Goal: Task Accomplishment & Management: Manage account settings

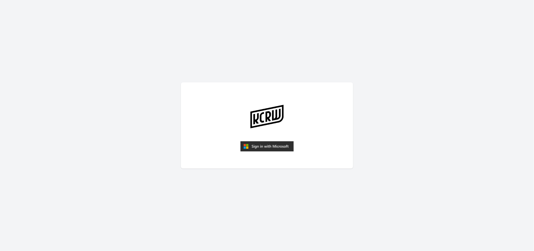
click at [272, 147] on img "submit" at bounding box center [266, 146] width 53 height 10
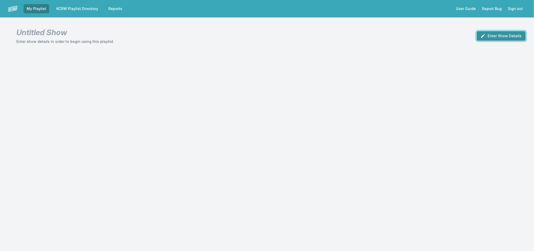
click at [500, 34] on button "Enter Show Details" at bounding box center [500, 36] width 49 height 10
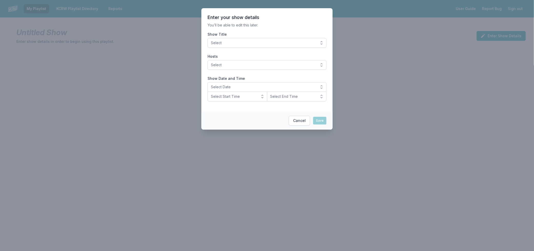
click at [266, 39] on button "Select" at bounding box center [266, 43] width 119 height 10
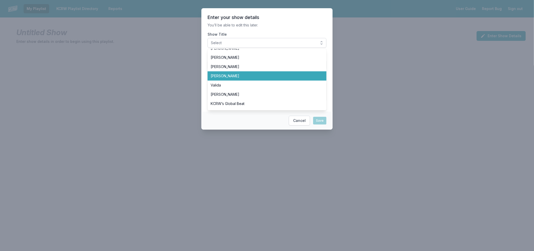
click at [219, 77] on span "[PERSON_NAME]" at bounding box center [264, 75] width 107 height 5
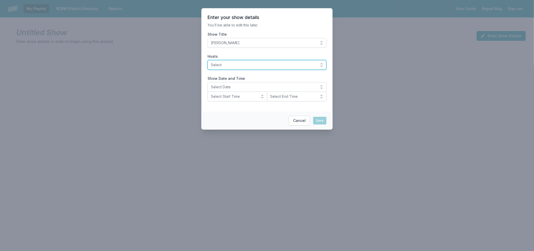
click at [232, 64] on span "Select" at bounding box center [263, 64] width 105 height 5
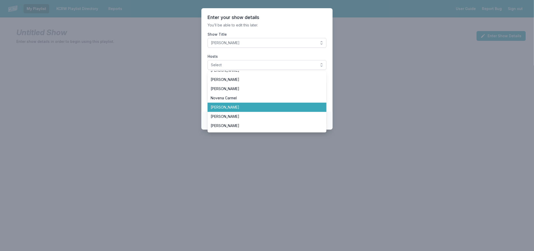
click at [260, 107] on span "[PERSON_NAME]" at bounding box center [264, 107] width 107 height 5
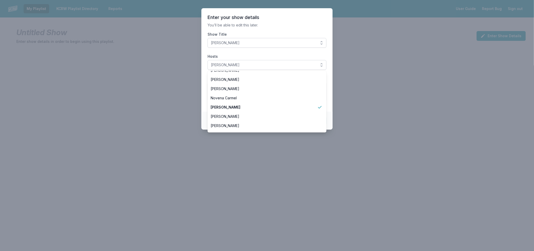
click at [203, 82] on section "Enter your show details You’ll be able to edit this later. Show Title Raul Camp…" at bounding box center [266, 59] width 131 height 103
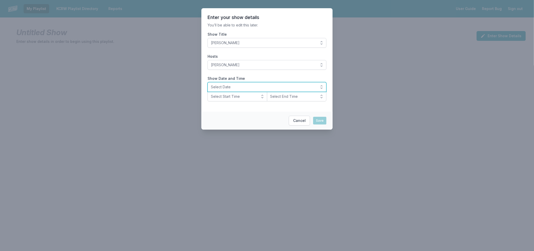
click at [231, 86] on span "Select Date" at bounding box center [263, 86] width 105 height 5
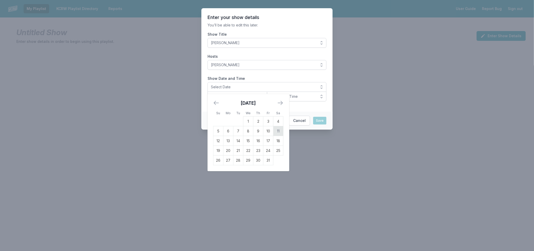
click at [277, 132] on td "11" at bounding box center [278, 131] width 10 height 10
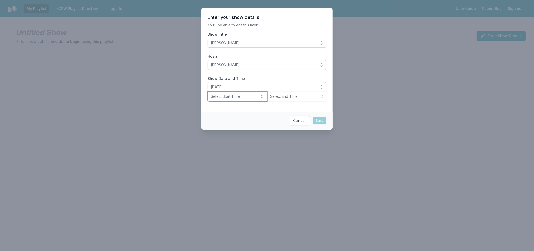
click at [229, 96] on span "Select Start Time" at bounding box center [234, 96] width 46 height 5
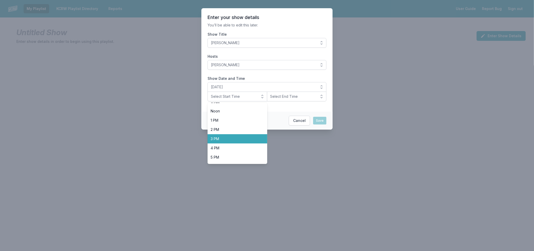
click at [231, 139] on span "3 PM" at bounding box center [234, 138] width 47 height 5
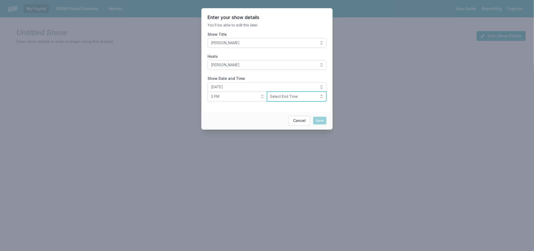
click at [279, 98] on span "Select End Time" at bounding box center [293, 96] width 46 height 5
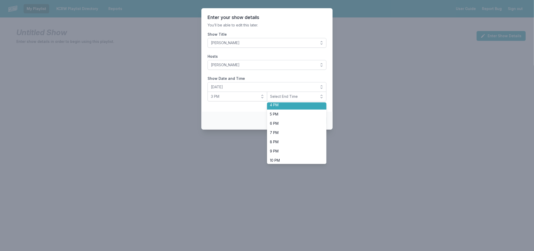
scroll to position [161, 0]
click at [280, 114] on span "6 PM" at bounding box center [293, 112] width 47 height 5
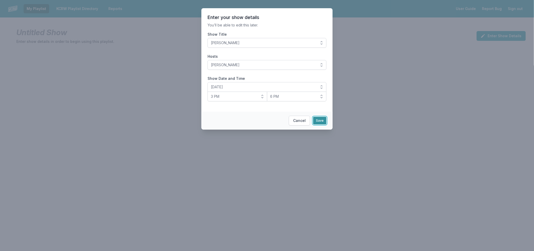
click at [323, 119] on button "Save" at bounding box center [319, 121] width 13 height 8
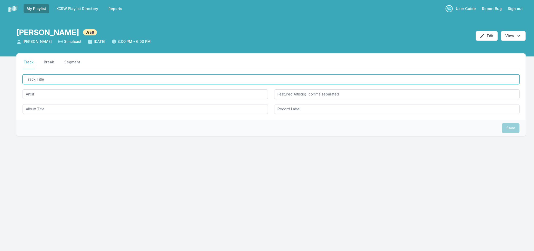
click at [69, 76] on input "Track Title" at bounding box center [271, 79] width 497 height 10
type input "All Over Me"
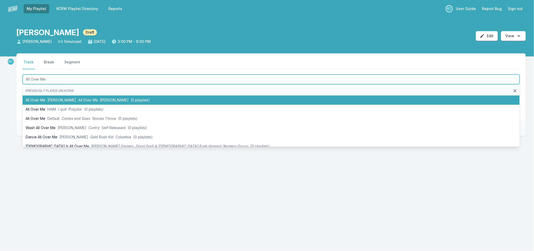
click at [78, 101] on span "All Over Me" at bounding box center [88, 100] width 20 height 4
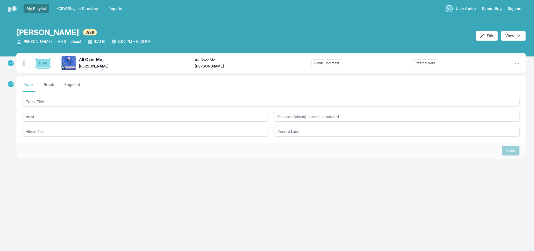
click at [43, 64] on button "Play" at bounding box center [43, 63] width 14 height 9
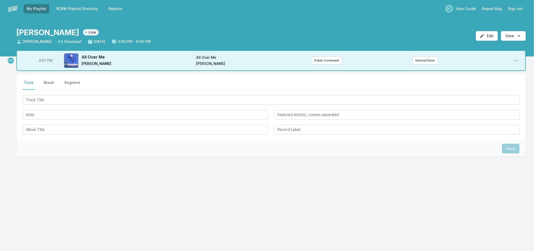
click at [44, 61] on span "3:07 PM" at bounding box center [46, 60] width 14 height 5
click at [44, 61] on input "15:07" at bounding box center [45, 61] width 29 height 10
type input "15:04"
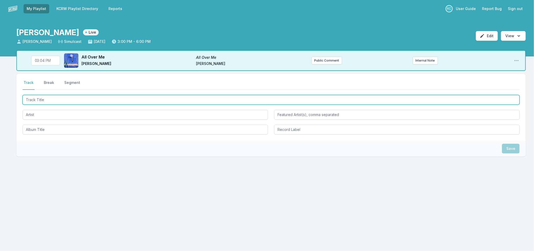
click at [45, 98] on input "Track Title" at bounding box center [271, 100] width 497 height 10
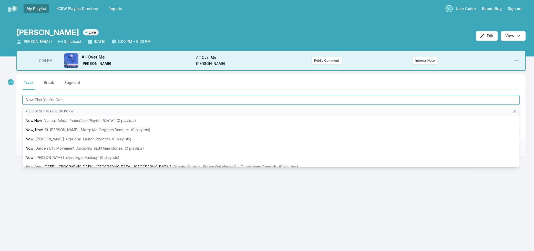
type input "Now That You're Gone"
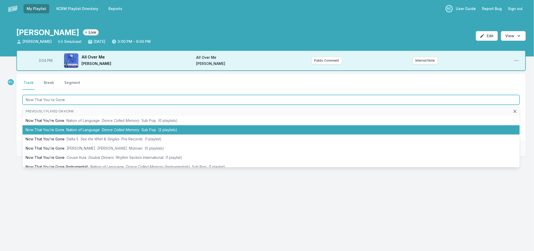
click at [55, 130] on li "Now That You’re Gone Nation of Language Dance Called Memory Sub Pop (2 playlist…" at bounding box center [271, 129] width 497 height 9
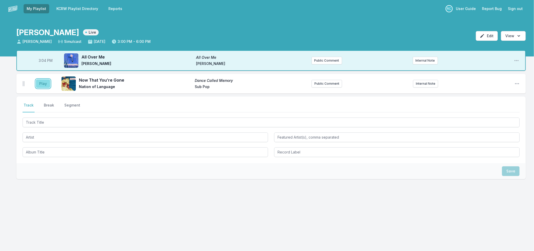
click at [39, 84] on button "Play" at bounding box center [43, 83] width 14 height 9
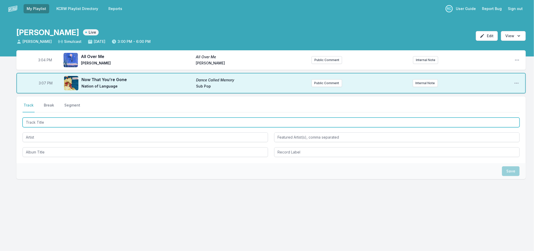
drag, startPoint x: 77, startPoint y: 122, endPoint x: 78, endPoint y: 120, distance: 2.8
click at [78, 122] on input "Track Title" at bounding box center [271, 122] width 497 height 10
type input "The Way That I Do"
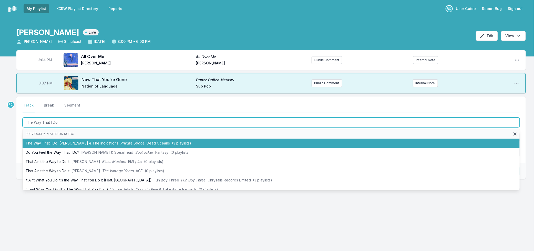
click at [85, 141] on span "[PERSON_NAME] & The Indications" at bounding box center [88, 143] width 59 height 4
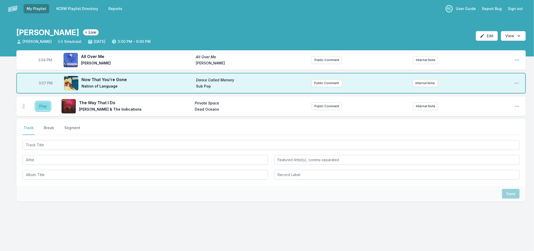
click at [39, 106] on button "Play" at bounding box center [43, 106] width 14 height 9
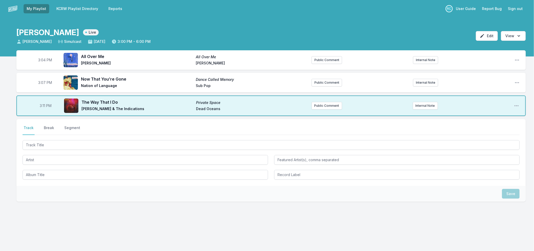
click at [45, 106] on span "3:11 PM" at bounding box center [46, 105] width 12 height 5
click at [43, 105] on input "15:11" at bounding box center [45, 106] width 29 height 10
click at [40, 103] on input "15:11" at bounding box center [45, 106] width 29 height 10
type input "15:12"
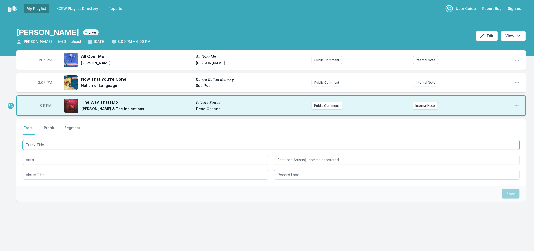
click at [49, 141] on input "Track Title" at bounding box center [271, 145] width 497 height 10
drag, startPoint x: 57, startPoint y: 145, endPoint x: 99, endPoint y: 150, distance: 42.5
click at [63, 144] on input "Track Title" at bounding box center [271, 145] width 497 height 10
type input "Need You Again"
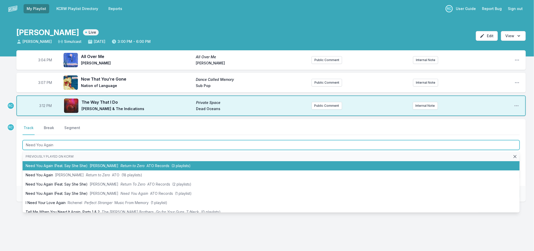
click at [90, 164] on span "[PERSON_NAME]" at bounding box center [104, 165] width 29 height 4
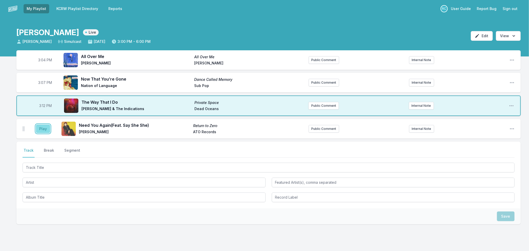
click at [43, 129] on button "Play" at bounding box center [43, 128] width 14 height 9
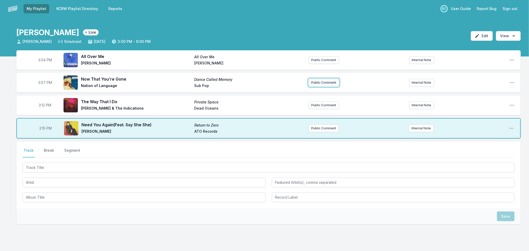
click at [332, 83] on button "Public Comment" at bounding box center [324, 83] width 30 height 8
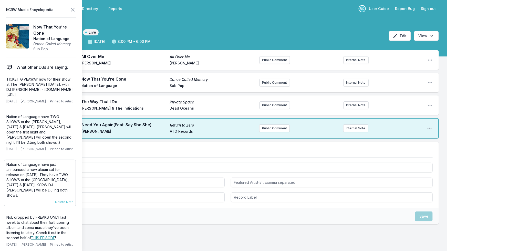
drag, startPoint x: 70, startPoint y: 184, endPoint x: 7, endPoint y: 157, distance: 68.3
click at [7, 162] on p "Nation of Language have just announced a new album set for release on [DATE]. T…" at bounding box center [39, 180] width 67 height 36
copy p "Nation of Language have just announced a new album set for release on [DATE]. T…"
click at [279, 82] on button "Public Comment" at bounding box center [274, 83] width 30 height 8
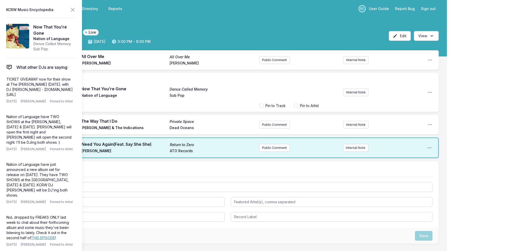
scroll to position [10, 0]
click at [74, 9] on icon at bounding box center [72, 9] width 3 height 3
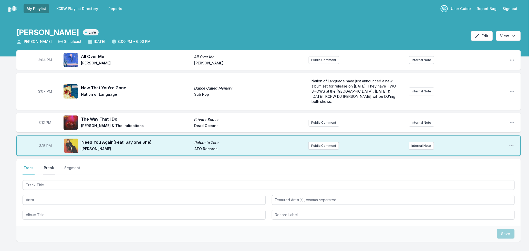
click at [47, 168] on button "Break" at bounding box center [49, 170] width 12 height 10
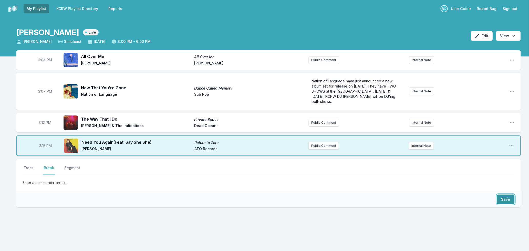
click at [506, 198] on button "Save" at bounding box center [506, 199] width 18 height 10
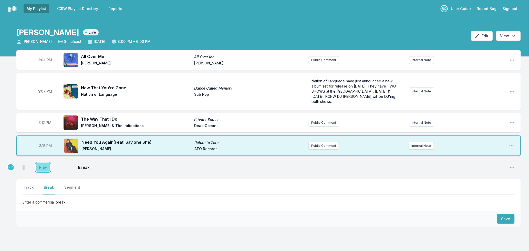
click at [46, 167] on button "Play" at bounding box center [43, 167] width 14 height 9
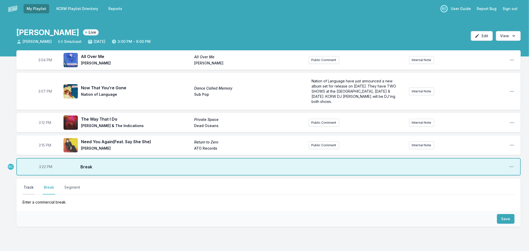
click at [29, 188] on button "Track" at bounding box center [29, 189] width 12 height 10
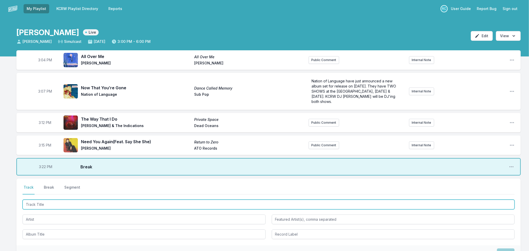
click at [64, 205] on input "Track Title" at bounding box center [269, 204] width 492 height 10
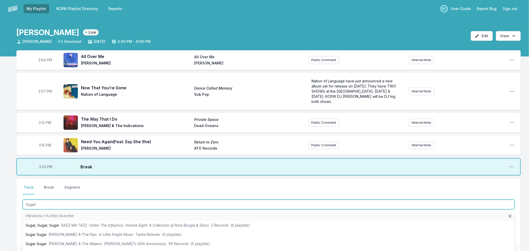
type input "Sugar"
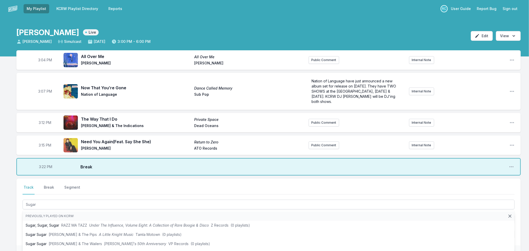
click at [7, 221] on div "3:04 PM All Over Me All Over Me [PERSON_NAME] Public Comment Internal Note Open…" at bounding box center [264, 180] width 529 height 260
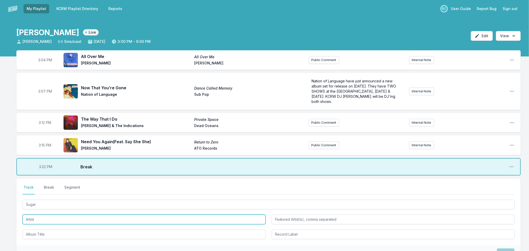
click at [35, 218] on input "Artist" at bounding box center [144, 219] width 243 height 10
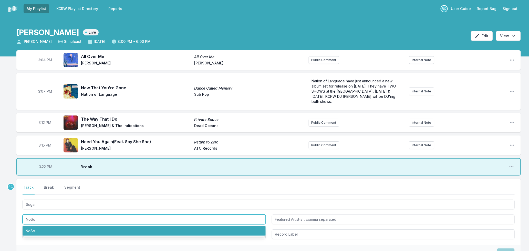
click at [47, 228] on li "NoSo" at bounding box center [144, 230] width 243 height 9
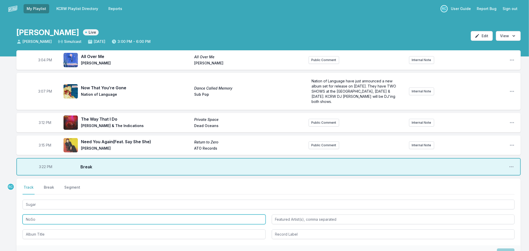
type input "NoSo"
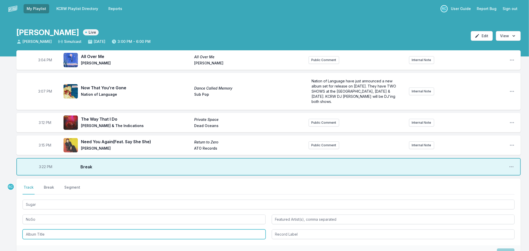
click at [60, 235] on input "Album Title" at bounding box center [144, 234] width 243 height 10
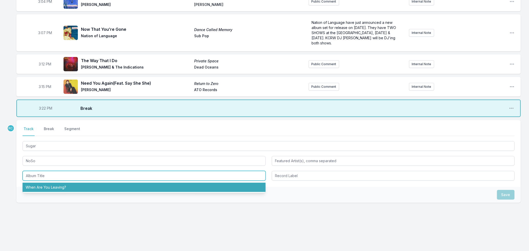
click at [34, 187] on li "When Are You Leaving?" at bounding box center [144, 186] width 243 height 9
type input "When Are You Leaving?"
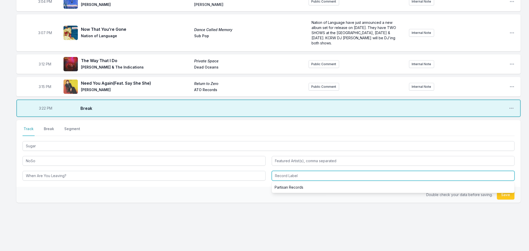
click at [313, 171] on input "Record Label" at bounding box center [393, 176] width 243 height 10
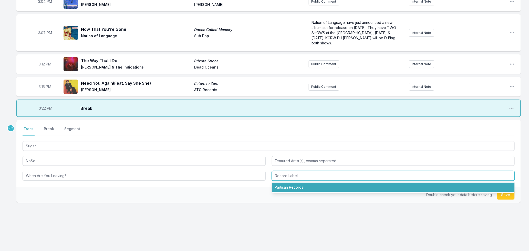
click at [302, 185] on li "Partisan Records" at bounding box center [393, 186] width 243 height 9
type input "Partisan Records"
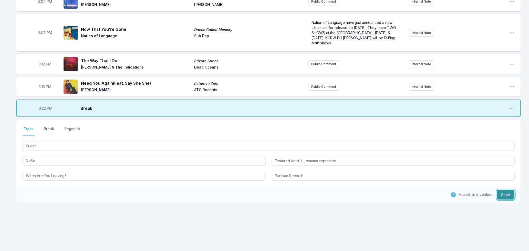
click at [504, 192] on button "Save" at bounding box center [506, 195] width 18 height 10
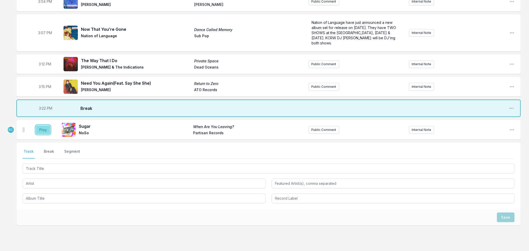
click at [43, 129] on button "Play" at bounding box center [43, 129] width 14 height 9
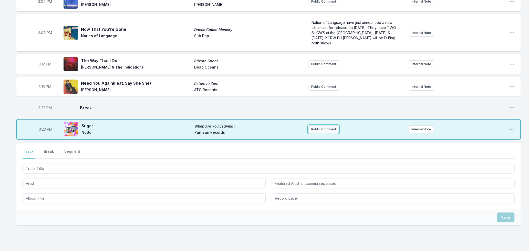
click at [324, 130] on button "Public Comment" at bounding box center [323, 129] width 30 height 8
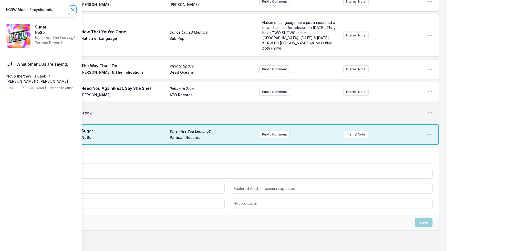
click at [71, 8] on icon at bounding box center [72, 9] width 3 height 3
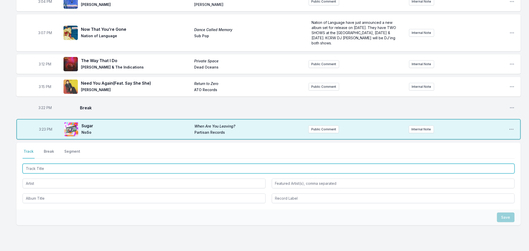
click at [164, 166] on input "Track Title" at bounding box center [269, 168] width 492 height 10
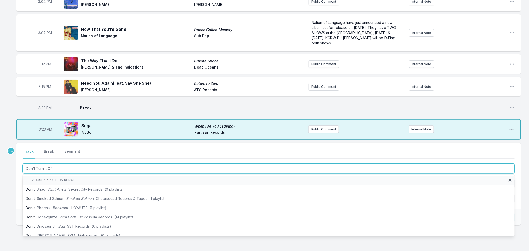
type input "Don't Turn It Off"
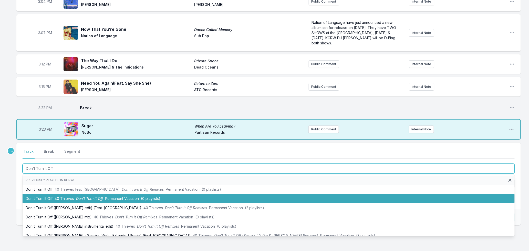
click at [108, 197] on span "Permanent Vacation" at bounding box center [122, 198] width 34 height 4
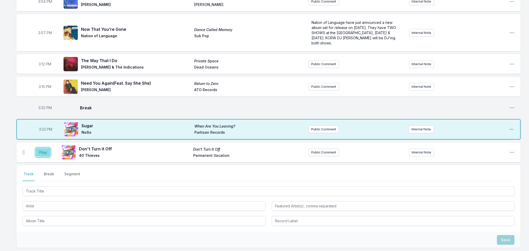
click at [45, 150] on button "Play" at bounding box center [43, 152] width 14 height 9
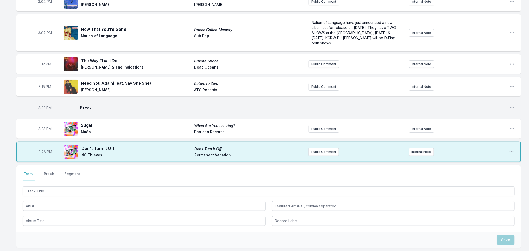
click at [43, 151] on span "3:26 PM" at bounding box center [46, 151] width 14 height 5
click at [43, 151] on input "15:26" at bounding box center [45, 152] width 29 height 10
type input "15:27"
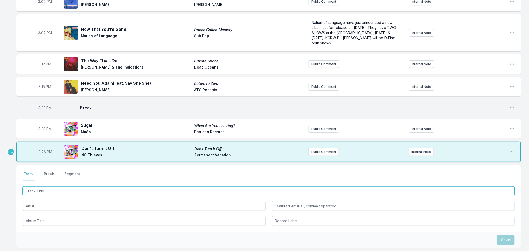
click at [55, 189] on input "Track Title" at bounding box center [269, 191] width 492 height 10
click at [93, 193] on input "Track Title" at bounding box center [269, 191] width 492 height 10
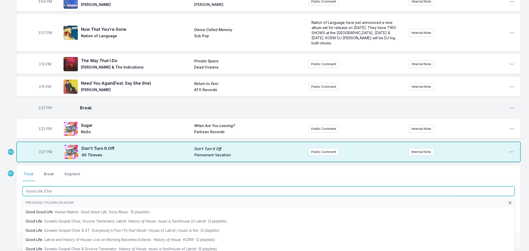
type input "Good Life ([PERSON_NAME]"
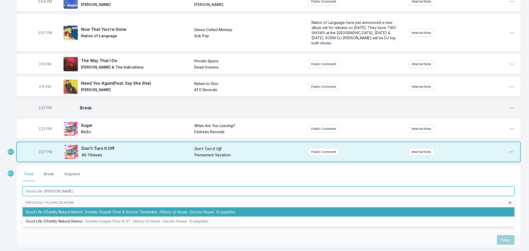
click at [158, 212] on span "Soweto Gospel Choir & Groove Terminator" at bounding box center [121, 211] width 72 height 4
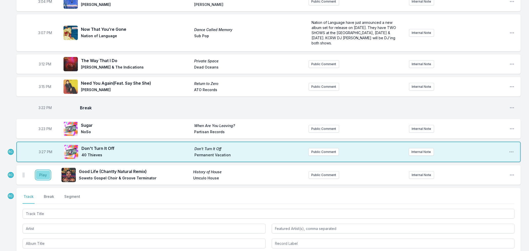
click at [41, 176] on button "Play" at bounding box center [43, 174] width 14 height 9
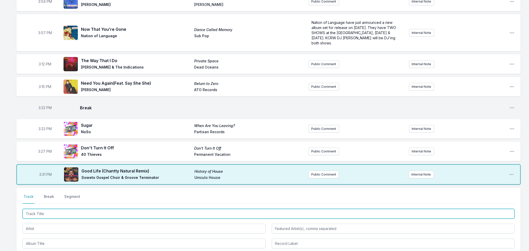
click at [119, 211] on input "Track Title" at bounding box center [269, 214] width 492 height 10
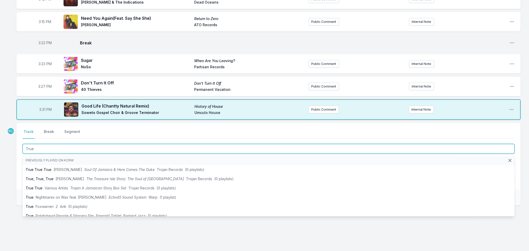
scroll to position [126, 0]
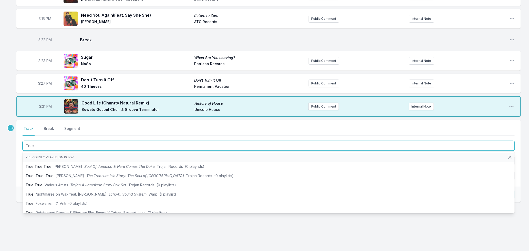
type input "True"
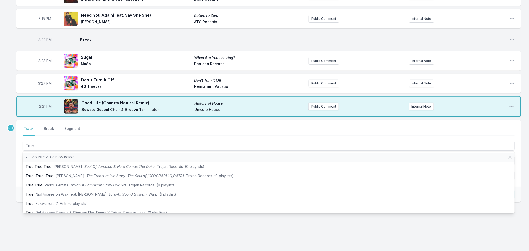
click at [6, 181] on div "3:04 PM All Over Me All Over Me [PERSON_NAME] Public Comment Internal Note Open…" at bounding box center [264, 87] width 529 height 327
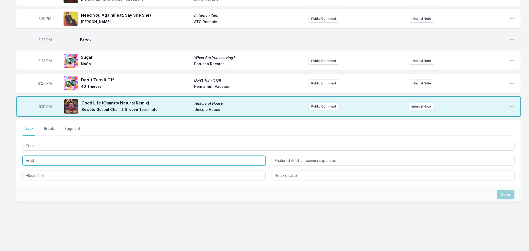
click at [37, 162] on input "Artist" at bounding box center [144, 160] width 243 height 10
type input "Nightmares on Wax"
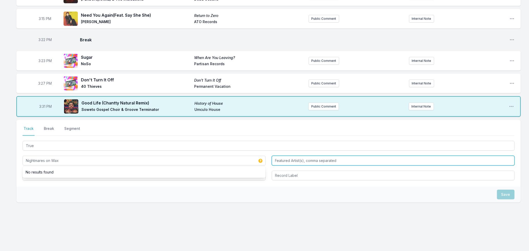
click at [291, 156] on input "Featured Artist(s), comma separated" at bounding box center [393, 160] width 243 height 10
type input "[PERSON_NAME]"
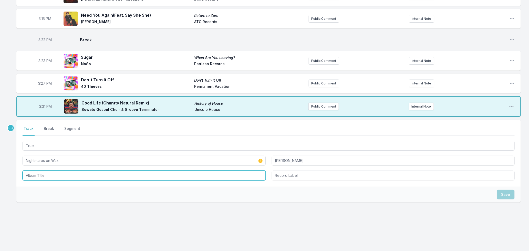
click at [50, 174] on input "Album Title" at bounding box center [144, 175] width 243 height 10
type input "True"
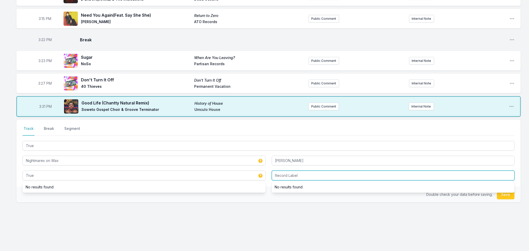
click at [291, 175] on input "Record Label" at bounding box center [393, 175] width 243 height 10
type input "Warp"
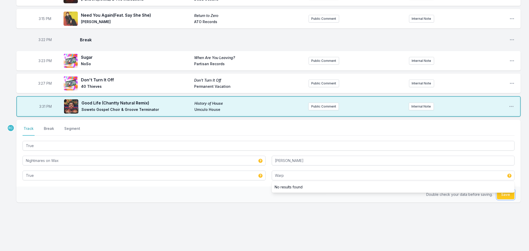
click at [501, 196] on button "Save" at bounding box center [506, 194] width 18 height 10
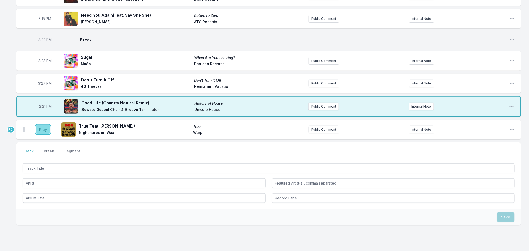
click at [40, 132] on button "Play" at bounding box center [43, 129] width 14 height 9
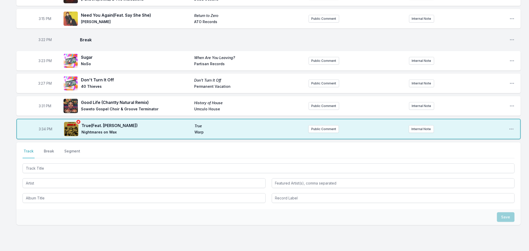
click at [77, 122] on icon "Remove track cover" at bounding box center [78, 121] width 5 height 5
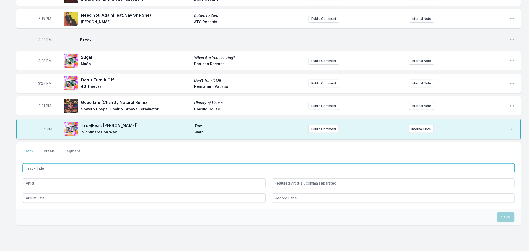
click at [99, 168] on input "Track Title" at bounding box center [269, 168] width 492 height 10
click at [82, 167] on input "Track Title" at bounding box center [269, 168] width 492 height 10
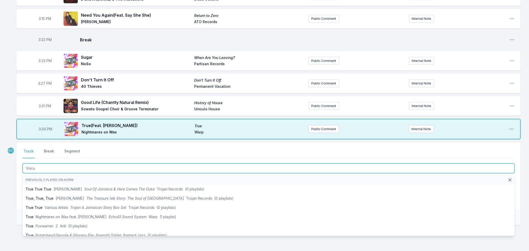
type input "Viscus"
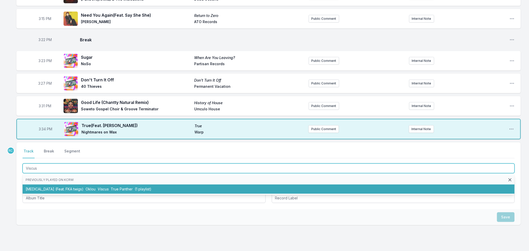
click at [111, 188] on span "True Panther" at bounding box center [122, 188] width 22 height 4
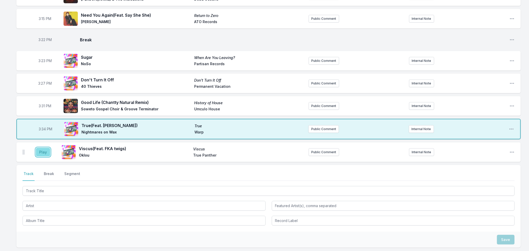
click at [42, 153] on button "Play" at bounding box center [43, 152] width 14 height 9
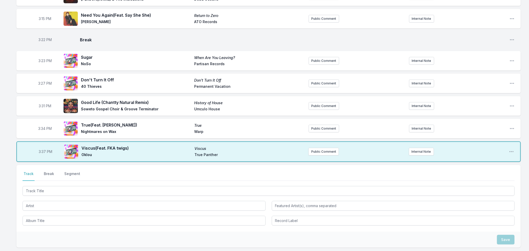
click at [43, 151] on span "3:37 PM" at bounding box center [46, 151] width 14 height 5
click at [43, 150] on input "15:37" at bounding box center [45, 152] width 29 height 10
type input "15:38"
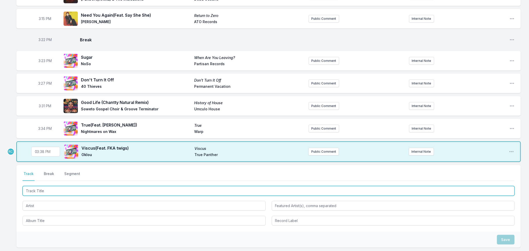
click at [82, 190] on input "Track Title" at bounding box center [269, 191] width 492 height 10
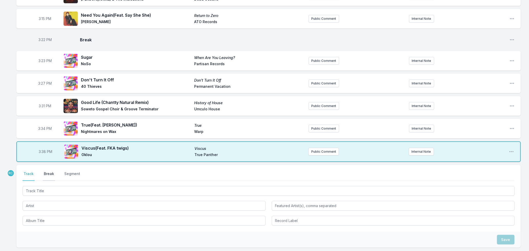
click at [45, 171] on button "Break" at bounding box center [49, 176] width 12 height 10
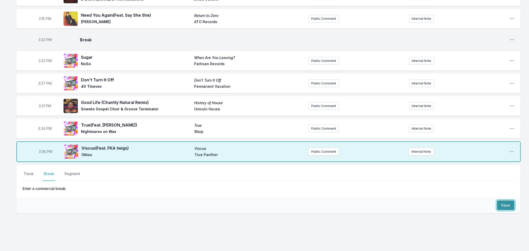
click at [505, 206] on button "Save" at bounding box center [506, 205] width 18 height 10
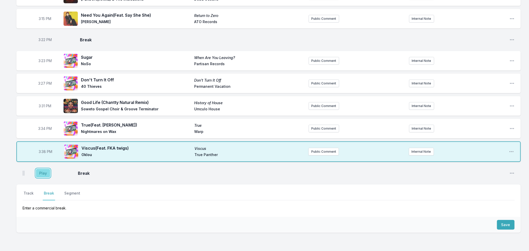
click at [45, 172] on button "Play" at bounding box center [43, 173] width 14 height 9
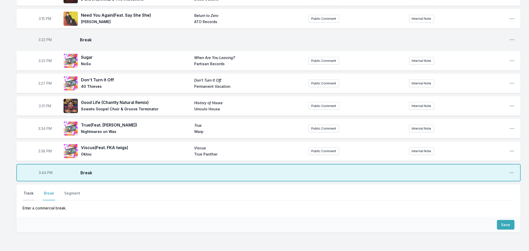
click at [27, 191] on button "Track" at bounding box center [29, 195] width 12 height 10
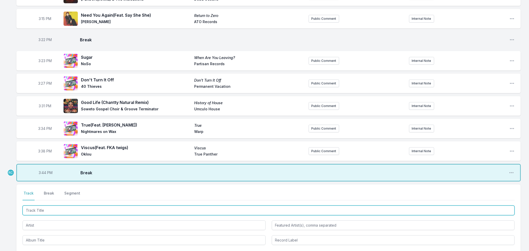
click at [66, 210] on input "Track Title" at bounding box center [269, 210] width 492 height 10
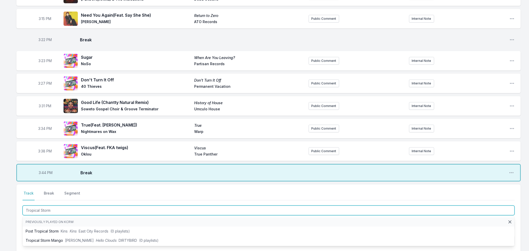
type input "Tropical Storm"
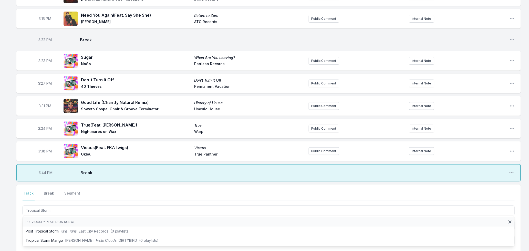
click at [6, 234] on div "3:04 PM All Over Me All Over Me [PERSON_NAME] Public Comment Internal Note Open…" at bounding box center [264, 120] width 529 height 392
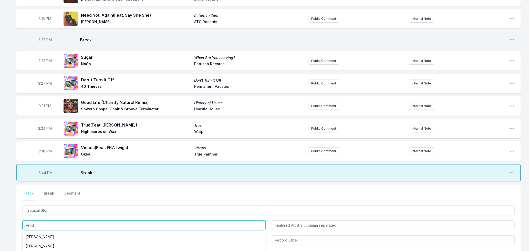
click at [31, 223] on input "Artist" at bounding box center [144, 225] width 243 height 10
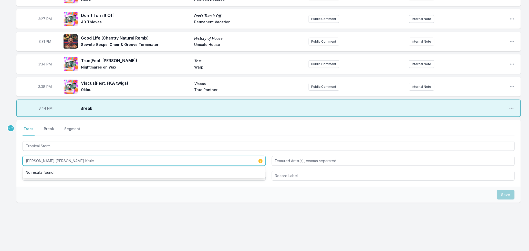
type input "[PERSON_NAME] [PERSON_NAME] Krule"
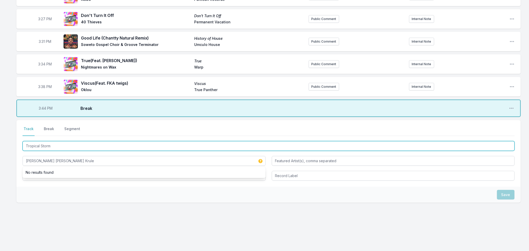
drag, startPoint x: 56, startPoint y: 143, endPoint x: -5, endPoint y: 152, distance: 61.4
click at [0, 152] on html "My Playlist KCRW Playlist Directory Reports RC User Guide Report Bug Sign out […" at bounding box center [264, 30] width 529 height 442
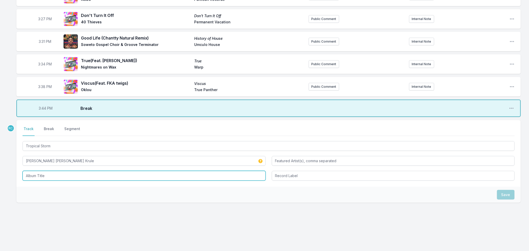
click at [41, 171] on input "Album Title" at bounding box center [144, 176] width 243 height 10
paste input "Tropical Storm"
type input "Tropical Storm"
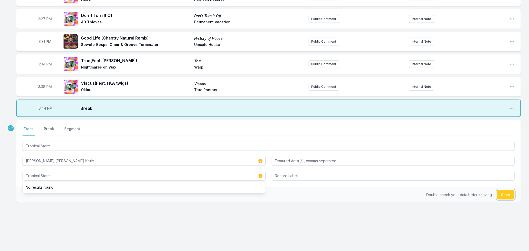
drag, startPoint x: 500, startPoint y: 192, endPoint x: 496, endPoint y: 192, distance: 4.6
click at [497, 193] on div "Double check your data before saving. Save" at bounding box center [268, 194] width 504 height 16
click at [505, 194] on button "Save" at bounding box center [506, 195] width 18 height 10
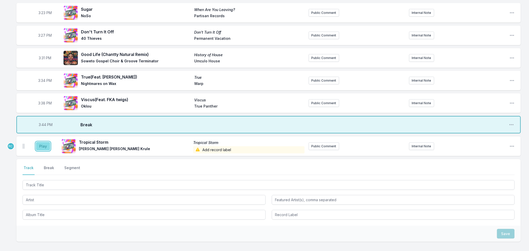
click at [46, 147] on button "Play" at bounding box center [43, 146] width 14 height 9
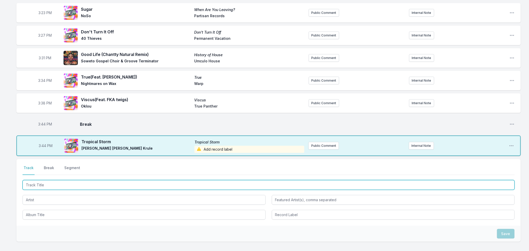
click at [86, 185] on input "Track Title" at bounding box center [269, 185] width 492 height 10
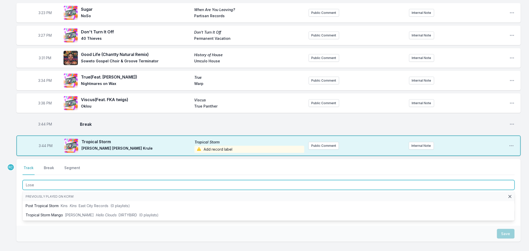
type input "Loser"
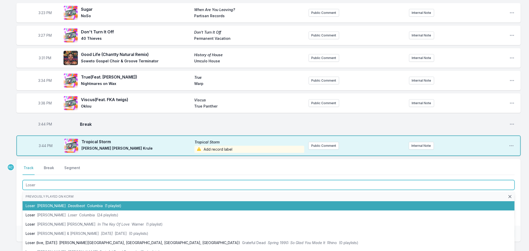
click at [69, 204] on span "Deadbeat" at bounding box center [76, 205] width 17 height 4
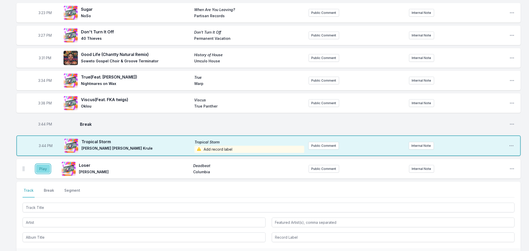
click at [40, 167] on button "Play" at bounding box center [43, 168] width 14 height 9
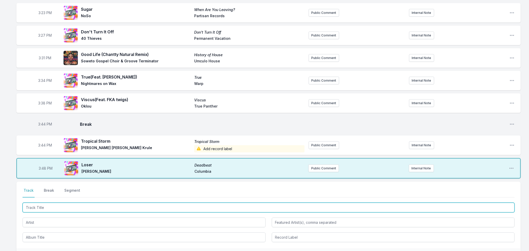
click at [45, 209] on input "Track Title" at bounding box center [269, 207] width 492 height 10
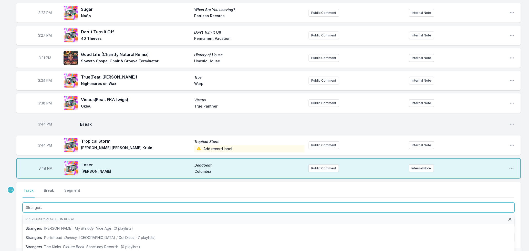
type input "Strangers"
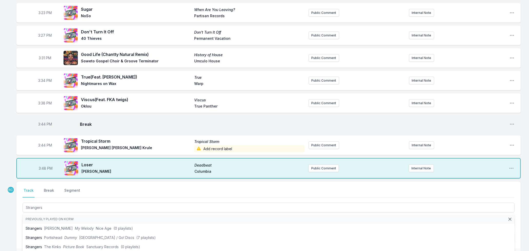
click at [8, 232] on div "Missing Data Some of your tracks are missing record label information. This inf…" at bounding box center [264, 86] width 529 height 453
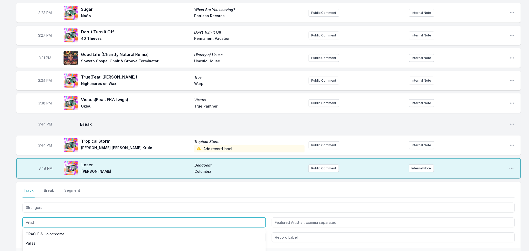
click at [58, 220] on input "Artist" at bounding box center [144, 222] width 243 height 10
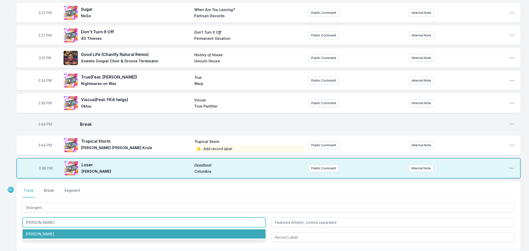
click at [45, 230] on li "[PERSON_NAME]" at bounding box center [144, 233] width 243 height 9
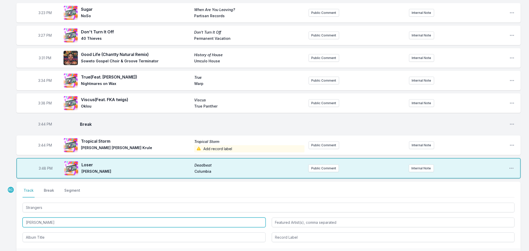
type input "[PERSON_NAME]"
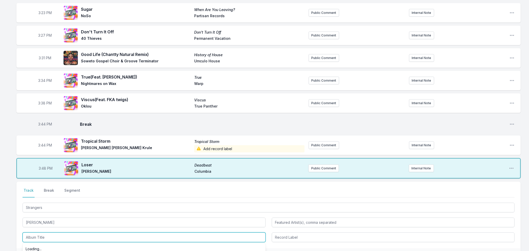
click at [43, 235] on input "Album Title" at bounding box center [144, 237] width 243 height 10
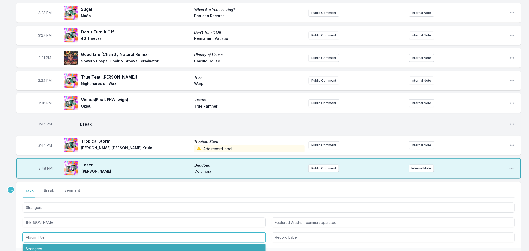
scroll to position [252, 0]
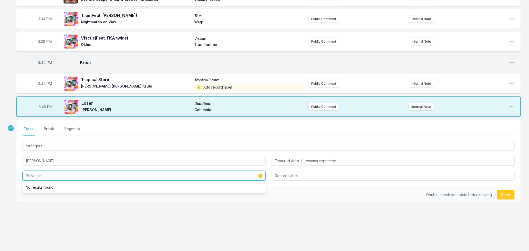
type input "Polydans"
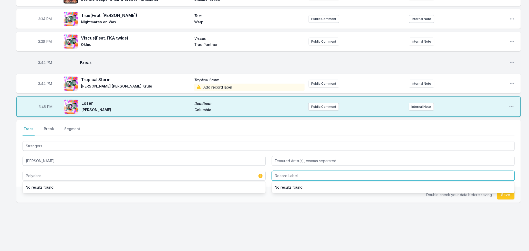
click at [343, 175] on input "Record Label" at bounding box center [393, 176] width 243 height 10
type input "City Slang"
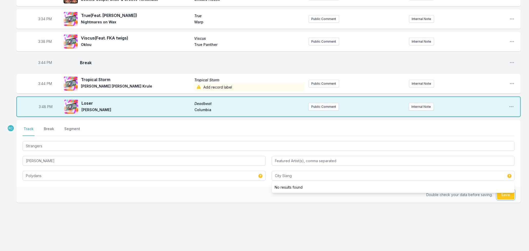
click at [508, 196] on button "Save" at bounding box center [506, 195] width 18 height 10
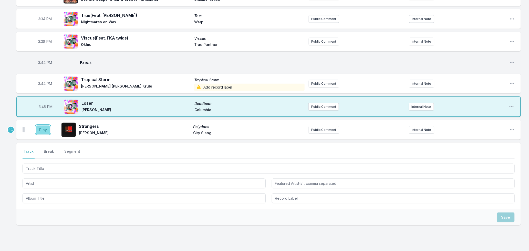
click at [42, 132] on button "Play" at bounding box center [43, 129] width 14 height 9
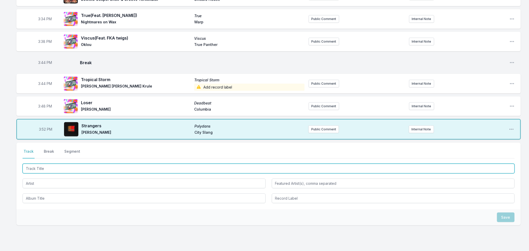
click at [86, 167] on input "Track Title" at bounding box center [269, 168] width 492 height 10
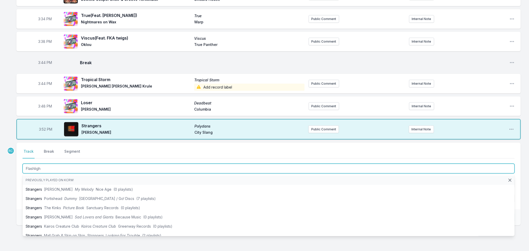
type input "Flashlight"
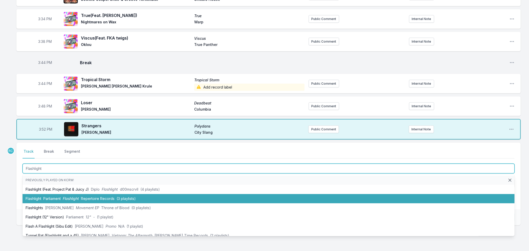
click at [104, 196] on span "Repertoire Records" at bounding box center [98, 198] width 34 height 4
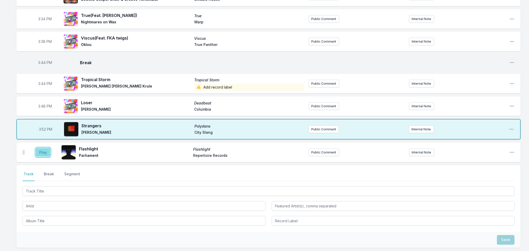
click at [39, 152] on button "Play" at bounding box center [43, 152] width 14 height 9
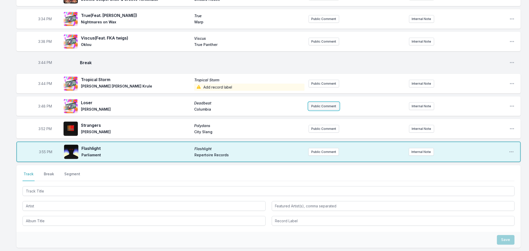
click at [316, 106] on button "Public Comment" at bounding box center [324, 106] width 30 height 8
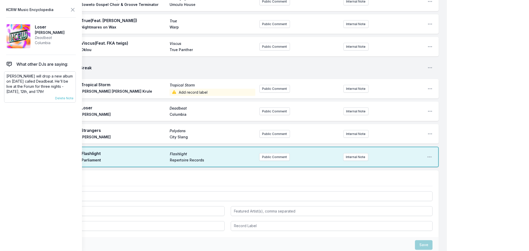
drag, startPoint x: 63, startPoint y: 91, endPoint x: 7, endPoint y: 75, distance: 58.8
click at [7, 75] on p "[PERSON_NAME] will drop a new album on [DATE] called Deadbeat. He'll be live at…" at bounding box center [39, 84] width 67 height 20
copy p "[PERSON_NAME] will drop a new album on [DATE] called Deadbeat. He'll be live at…"
click at [275, 111] on button "Public Comment" at bounding box center [274, 111] width 30 height 8
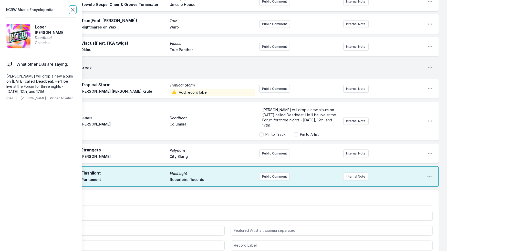
click at [73, 10] on icon at bounding box center [72, 9] width 3 height 3
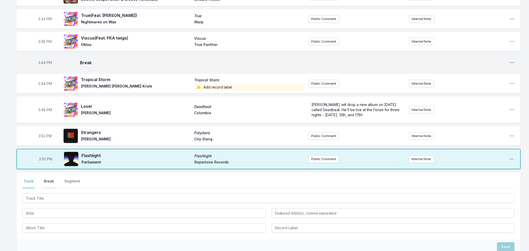
click at [46, 181] on button "Break" at bounding box center [49, 183] width 12 height 10
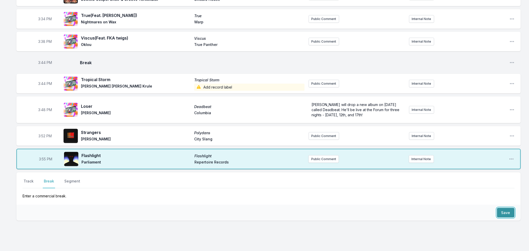
click at [502, 211] on button "Save" at bounding box center [506, 212] width 18 height 10
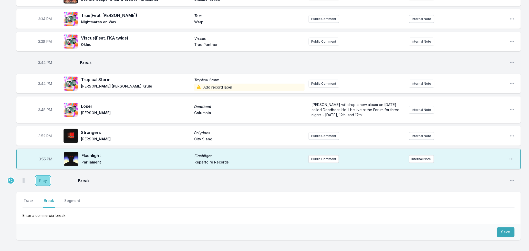
click at [47, 178] on button "Play" at bounding box center [43, 180] width 14 height 9
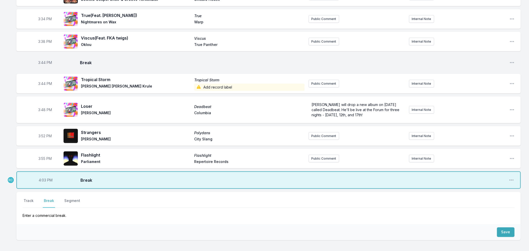
click at [41, 178] on span "4:03 PM" at bounding box center [46, 179] width 14 height 5
click at [42, 178] on input "16:03" at bounding box center [45, 180] width 29 height 10
type input "16:01"
click at [27, 199] on button "Track" at bounding box center [29, 203] width 12 height 10
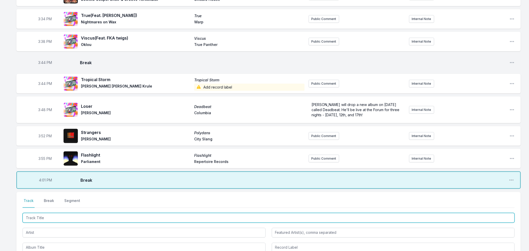
click at [51, 217] on input "Track Title" at bounding box center [269, 218] width 492 height 10
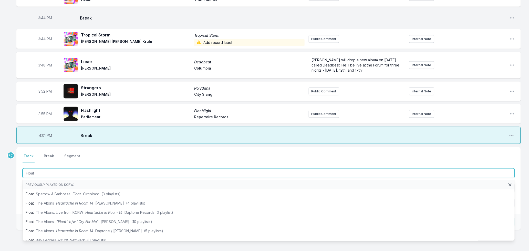
scroll to position [324, 0]
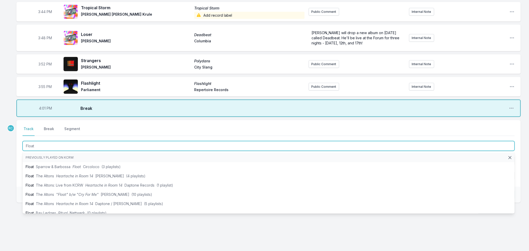
type input "Float"
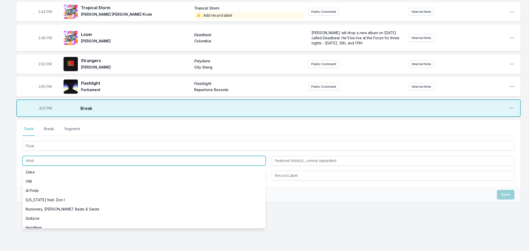
click at [32, 161] on input "Artist" at bounding box center [144, 161] width 243 height 10
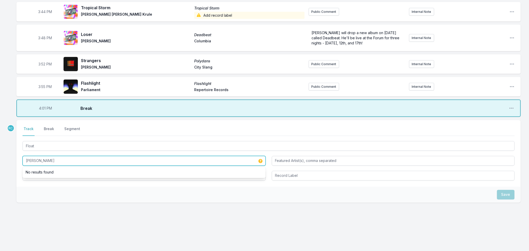
type input "[PERSON_NAME]"
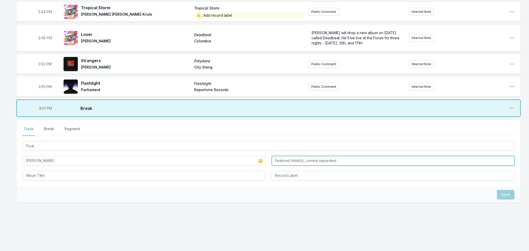
click at [359, 159] on input "Featured Artist(s), comma separated" at bounding box center [393, 161] width 243 height 10
type input "[PERSON_NAME]"
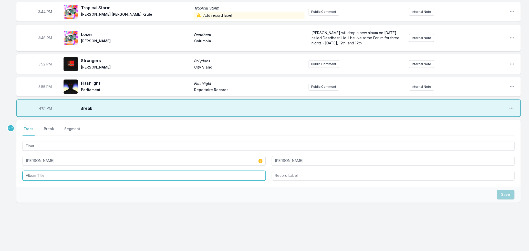
click at [86, 174] on input "Album Title" at bounding box center [144, 176] width 243 height 10
type input "Float"
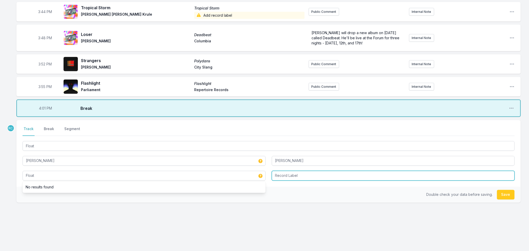
click at [283, 171] on input "Record Label" at bounding box center [393, 176] width 243 height 10
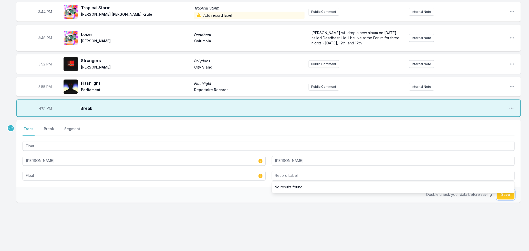
click at [509, 194] on button "Save" at bounding box center [506, 195] width 18 height 10
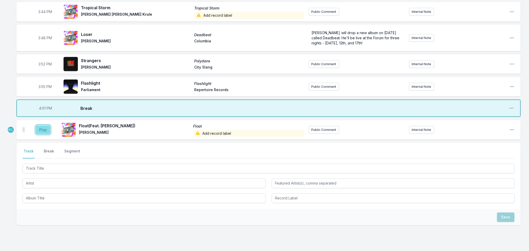
click at [44, 130] on button "Play" at bounding box center [43, 129] width 14 height 9
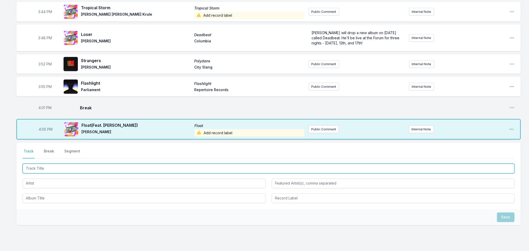
click at [50, 167] on input "Track Title" at bounding box center [269, 168] width 492 height 10
type input "Wide Eyes"
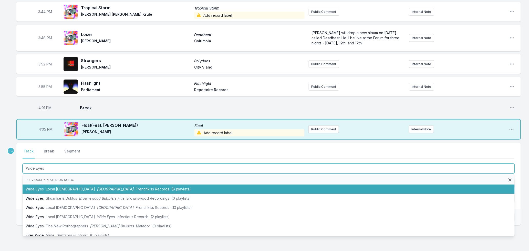
click at [97, 187] on span "[GEOGRAPHIC_DATA]" at bounding box center [115, 189] width 37 height 4
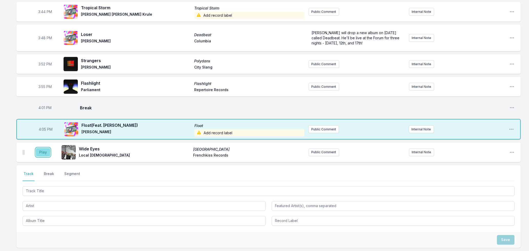
click at [41, 154] on button "Play" at bounding box center [43, 152] width 14 height 9
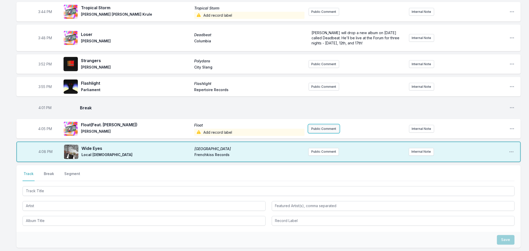
click at [329, 129] on button "Public Comment" at bounding box center [324, 129] width 30 height 8
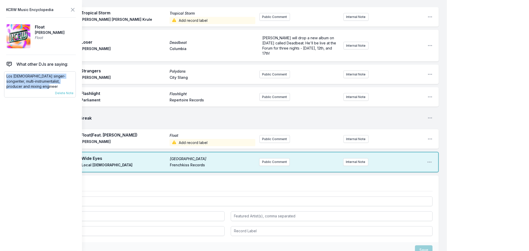
drag, startPoint x: 60, startPoint y: 87, endPoint x: 6, endPoint y: 74, distance: 55.7
click at [6, 74] on div "Los [DEMOGRAPHIC_DATA] singer-songwriter, multi-instrumentalist, producer and m…" at bounding box center [40, 84] width 72 height 26
copy p "Los [DEMOGRAPHIC_DATA] singer-songwriter, multi-instrumentalist, producer and m…"
click at [266, 140] on button "Public Comment" at bounding box center [274, 139] width 30 height 8
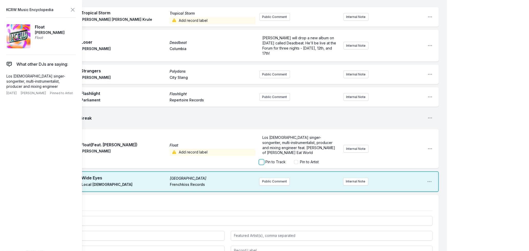
click at [262, 162] on input "Pin to Track" at bounding box center [261, 162] width 4 height 4
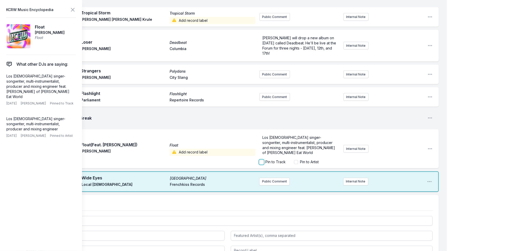
checkbox input "true"
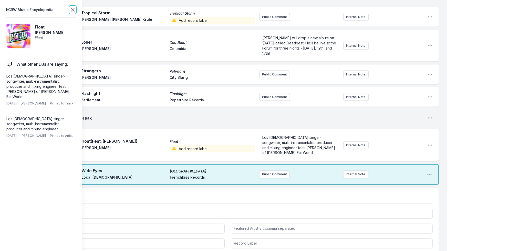
click at [72, 11] on icon at bounding box center [73, 10] width 6 height 6
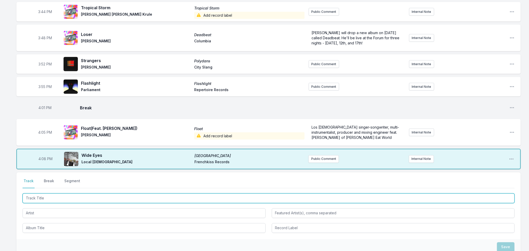
click at [72, 200] on input "Track Title" at bounding box center [269, 198] width 492 height 10
type input "How Big"
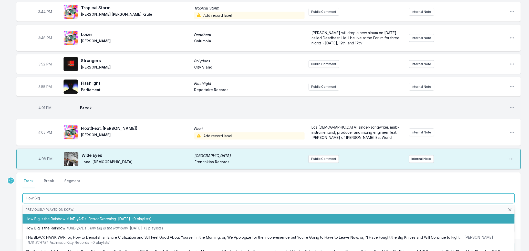
click at [121, 218] on span "[DATE]" at bounding box center [124, 218] width 12 height 4
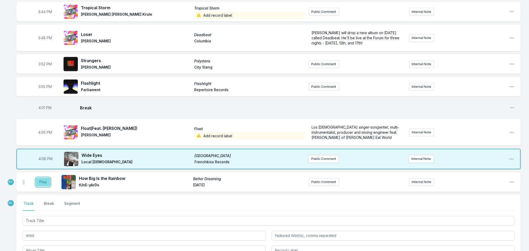
click at [41, 180] on button "Play" at bounding box center [43, 182] width 14 height 9
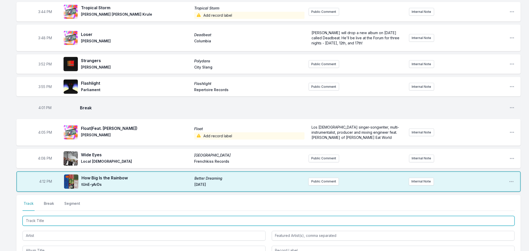
click at [107, 219] on input "Track Title" at bounding box center [269, 221] width 492 height 10
type input "Solid"
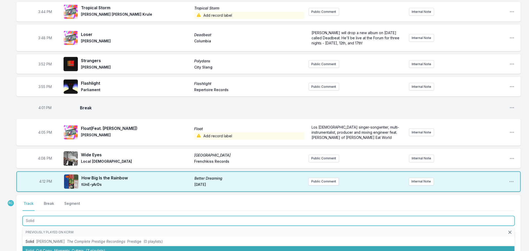
click at [68, 246] on li "Solid Cut Copy Moments Cutters (7 playlists)" at bounding box center [269, 250] width 492 height 9
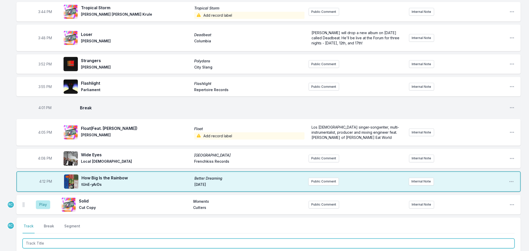
scroll to position [421, 0]
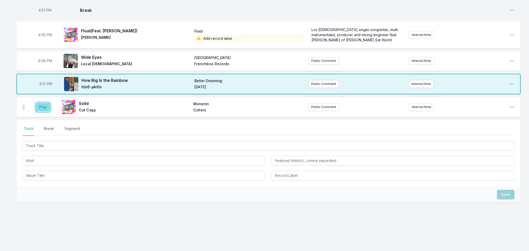
click at [41, 107] on button "Play" at bounding box center [43, 107] width 14 height 9
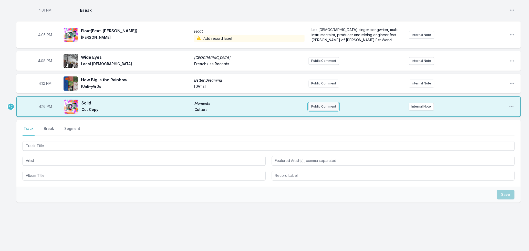
click at [321, 106] on button "Public Comment" at bounding box center [323, 107] width 30 height 8
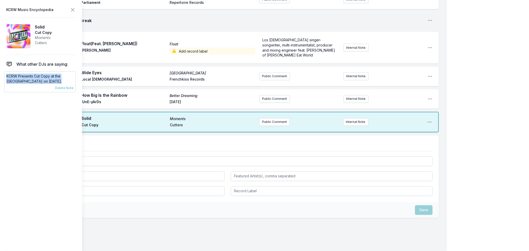
drag, startPoint x: 59, startPoint y: 81, endPoint x: 7, endPoint y: 77, distance: 52.4
click at [7, 77] on p "KCRW Presents Cut Copy at the [GEOGRAPHIC_DATA] on [DATE]." at bounding box center [39, 79] width 67 height 10
copy p "KCRW Presents Cut Copy at the [GEOGRAPHIC_DATA] on [DATE]."
click at [279, 120] on button "Public Comment" at bounding box center [274, 122] width 30 height 8
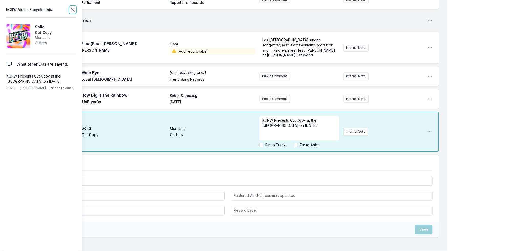
click at [72, 9] on icon at bounding box center [73, 10] width 6 height 6
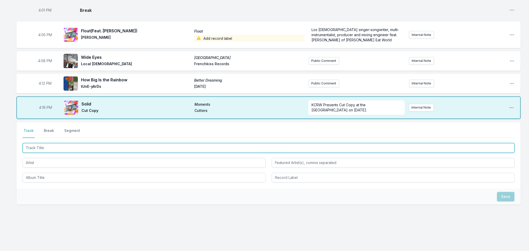
drag, startPoint x: 42, startPoint y: 147, endPoint x: 63, endPoint y: 147, distance: 21.0
click at [43, 147] on input "Track Title" at bounding box center [269, 148] width 492 height 10
type input "Yamba"
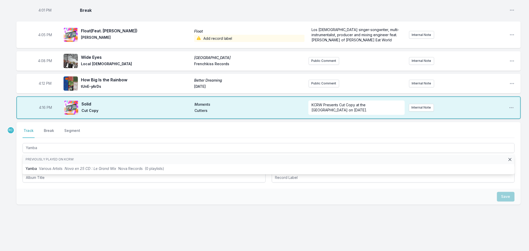
click at [25, 200] on div "Save" at bounding box center [268, 197] width 504 height 16
click at [48, 162] on input "Artist" at bounding box center [144, 163] width 243 height 10
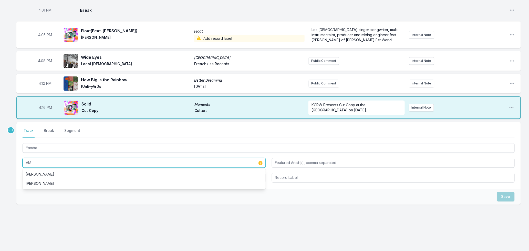
type input "A"
type input "[PERSON_NAME]"
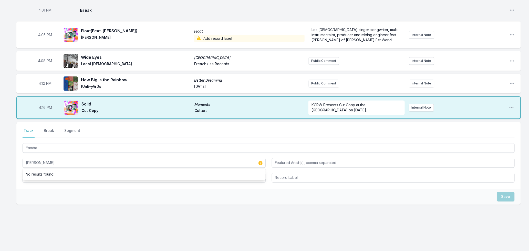
click at [43, 193] on div "Save" at bounding box center [268, 197] width 504 height 16
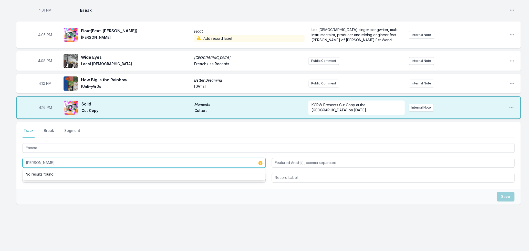
drag, startPoint x: 58, startPoint y: 162, endPoint x: -5, endPoint y: 157, distance: 63.2
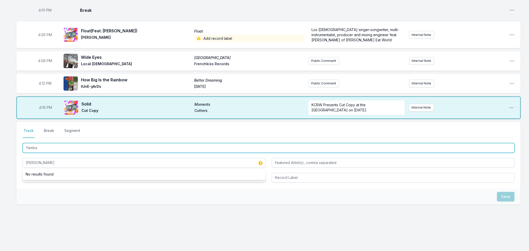
click at [64, 147] on input "Yamba" at bounding box center [269, 148] width 492 height 10
type input "Yamba ([PERSON_NAME] & KMNI)"
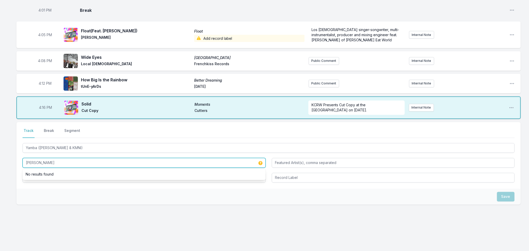
drag, startPoint x: 58, startPoint y: 163, endPoint x: -5, endPoint y: 162, distance: 62.5
type input "[PERSON_NAME]"
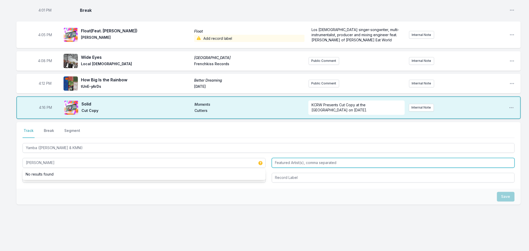
click at [302, 162] on input "Featured Artist(s), comma separated" at bounding box center [393, 163] width 243 height 10
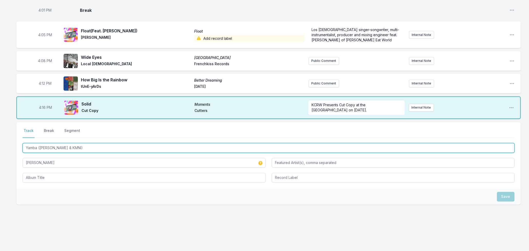
drag, startPoint x: 13, startPoint y: 135, endPoint x: -5, endPoint y: 141, distance: 19.4
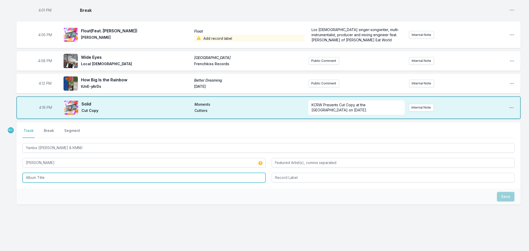
click at [45, 174] on input "Album Title" at bounding box center [144, 178] width 243 height 10
paste input "Yamba ([PERSON_NAME] & KMNI)"
type input "Yamba ([PERSON_NAME] & KMNI)"
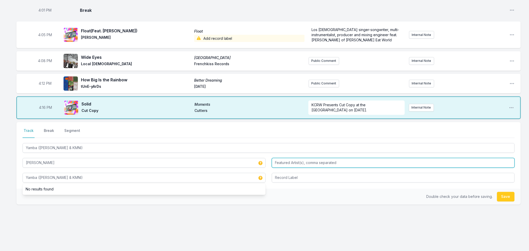
click at [328, 161] on input "Featured Artist(s), comma separated" at bounding box center [393, 163] width 243 height 10
type input "[PERSON_NAME]"
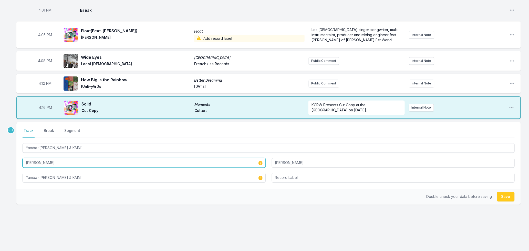
click at [47, 161] on input "[PERSON_NAME]" at bounding box center [144, 163] width 243 height 10
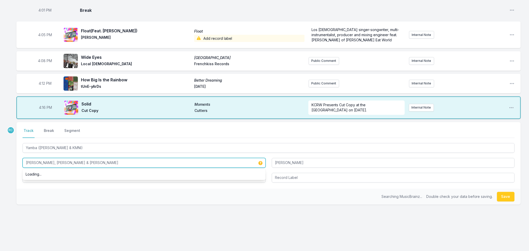
type input "[PERSON_NAME], [PERSON_NAME] & [PERSON_NAME]"
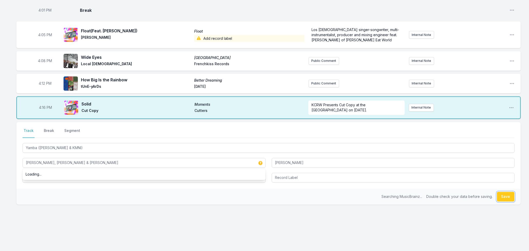
click at [505, 196] on button "Save" at bounding box center [506, 197] width 18 height 10
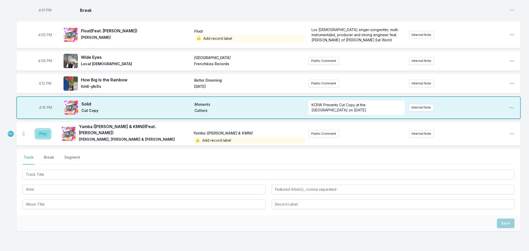
click at [45, 132] on button "Play" at bounding box center [43, 133] width 14 height 9
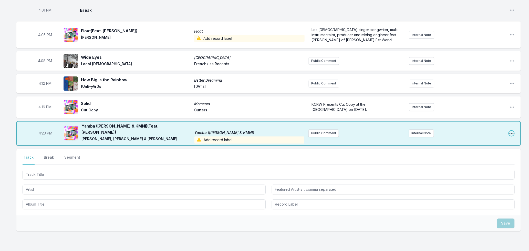
click at [513, 131] on icon "Open playlist item options" at bounding box center [511, 133] width 5 height 5
click at [470, 151] on button "Edit Track Details" at bounding box center [485, 152] width 57 height 9
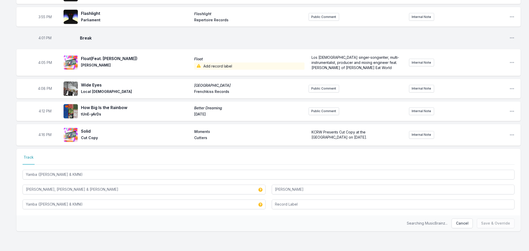
scroll to position [393, 0]
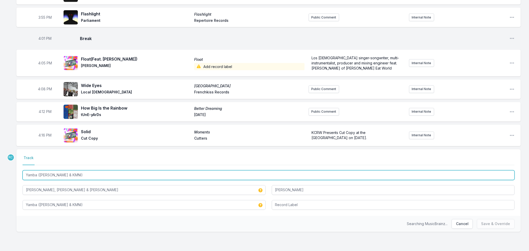
click at [79, 172] on input "Yamba ([PERSON_NAME] & KMNI)" at bounding box center [269, 175] width 492 height 10
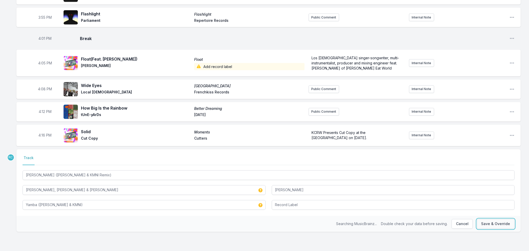
click at [496, 226] on button "Save & Override" at bounding box center [496, 224] width 38 height 10
type input "Yamba ([PERSON_NAME] & KMNI)"
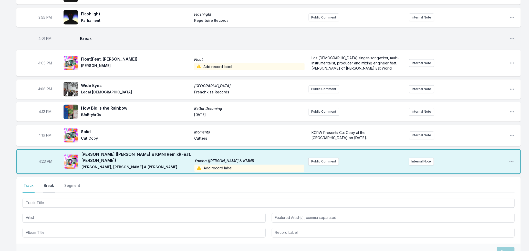
click at [45, 184] on button "Break" at bounding box center [49, 188] width 12 height 10
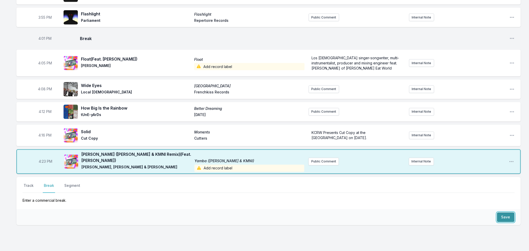
click at [506, 215] on button "Save" at bounding box center [506, 217] width 18 height 10
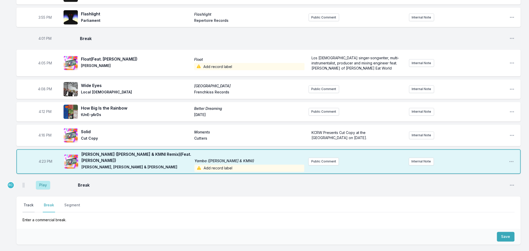
click at [31, 203] on button "Track" at bounding box center [29, 207] width 12 height 10
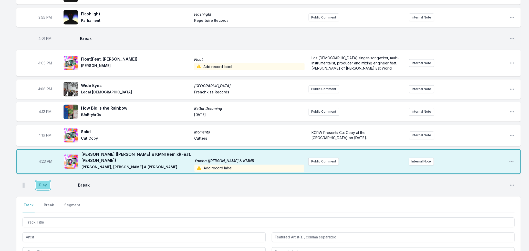
click at [45, 184] on button "Play" at bounding box center [43, 185] width 14 height 9
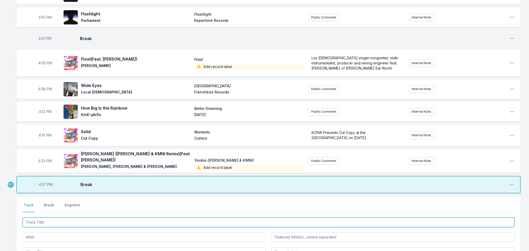
click at [43, 221] on input "Track Title" at bounding box center [269, 222] width 492 height 10
type input "n"
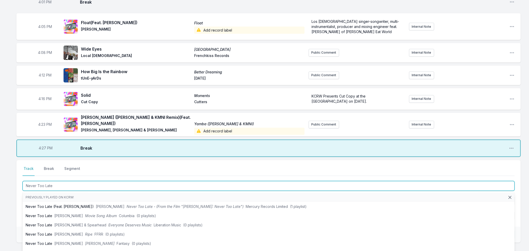
scroll to position [469, 0]
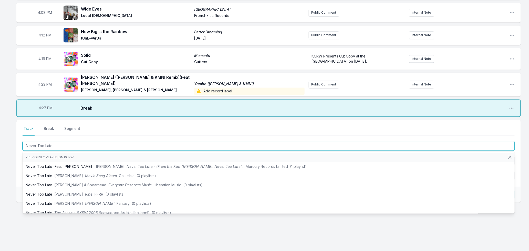
drag, startPoint x: 64, startPoint y: 146, endPoint x: -4, endPoint y: 147, distance: 68.4
type input "Too Late Now"
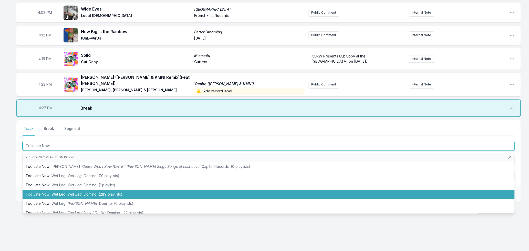
click at [53, 193] on span "Wet Leg" at bounding box center [58, 194] width 14 height 4
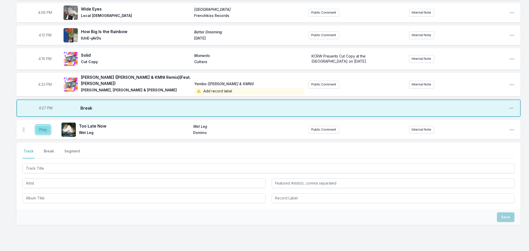
click at [43, 129] on button "Play" at bounding box center [43, 129] width 14 height 9
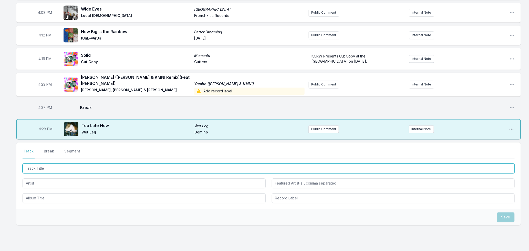
click at [73, 167] on input "Track Title" at bounding box center [269, 168] width 492 height 10
click at [78, 165] on input "Track Title" at bounding box center [269, 168] width 492 height 10
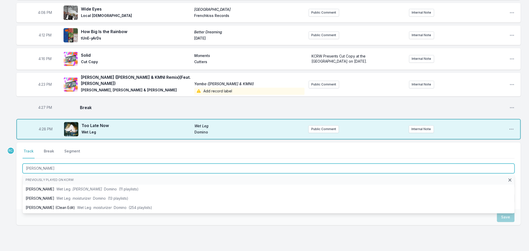
type input "[PERSON_NAME]"
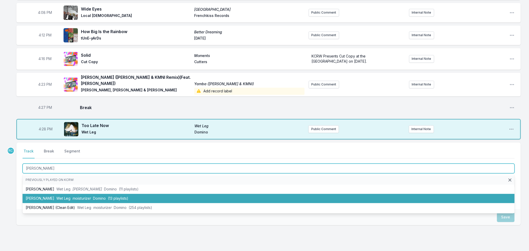
click at [85, 198] on span "moisturizer" at bounding box center [81, 198] width 18 height 4
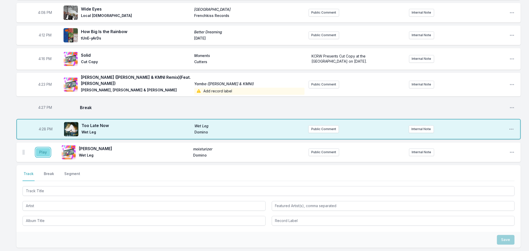
click at [44, 151] on button "Play" at bounding box center [43, 152] width 14 height 9
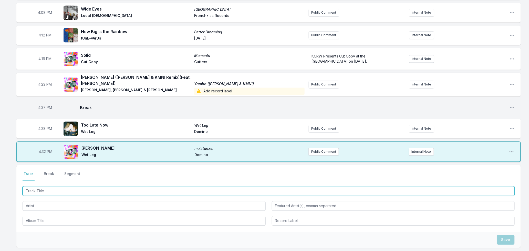
click at [101, 186] on input "Track Title" at bounding box center [269, 191] width 492 height 10
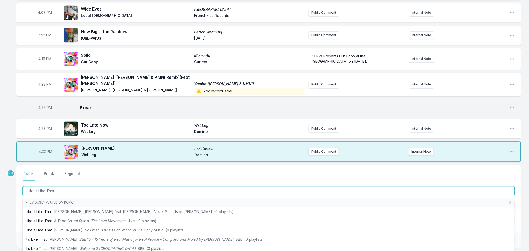
type input "I Like It Like That"
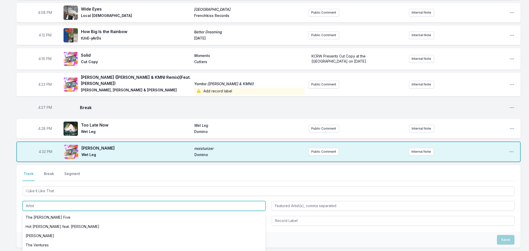
click at [58, 204] on input "Artist" at bounding box center [144, 206] width 243 height 10
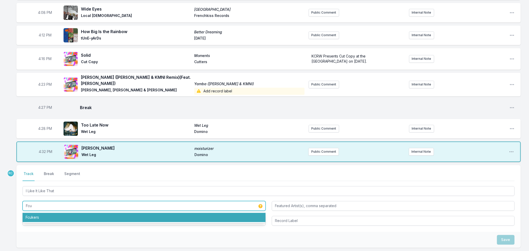
click at [38, 215] on li "Fcukers" at bounding box center [144, 217] width 243 height 9
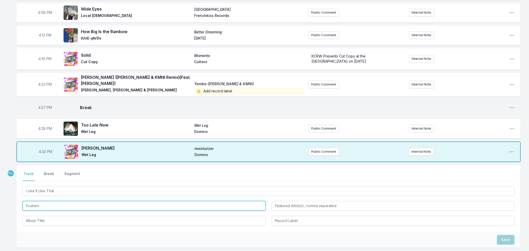
type input "Fcukers"
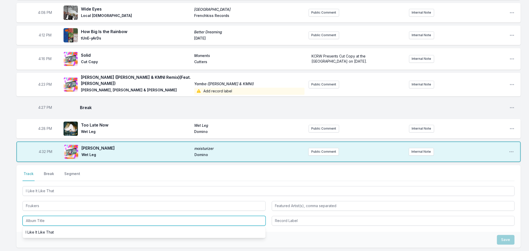
click at [55, 219] on input "Album Title" at bounding box center [144, 221] width 243 height 10
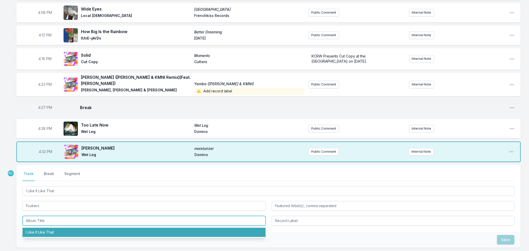
click at [56, 232] on li "I Like It Like That" at bounding box center [144, 231] width 243 height 9
type input "I Like It Like That"
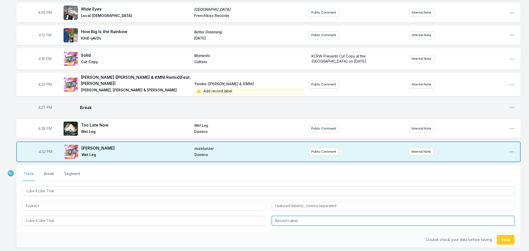
click at [288, 222] on input "Record Label" at bounding box center [393, 221] width 243 height 10
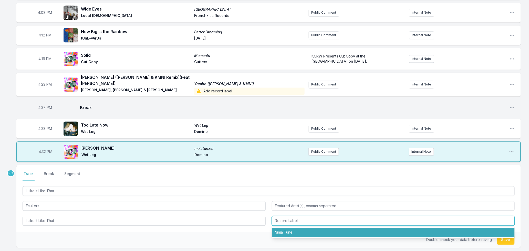
click at [286, 233] on li "Ninja Tune" at bounding box center [393, 231] width 243 height 9
type input "Ninja Tune"
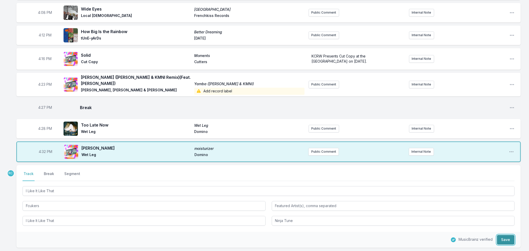
click at [509, 239] on button "Save" at bounding box center [506, 240] width 18 height 10
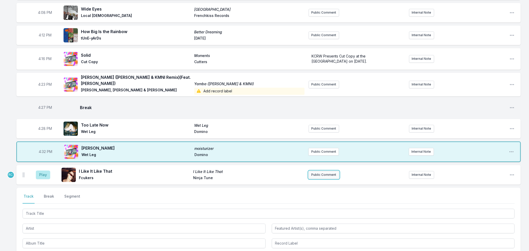
click at [319, 173] on button "Public Comment" at bounding box center [324, 175] width 30 height 8
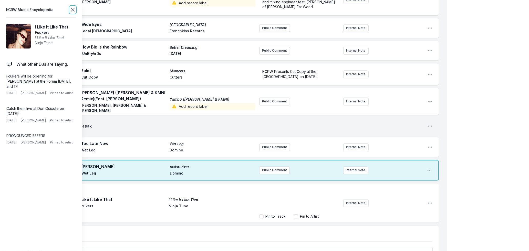
click at [72, 11] on icon at bounding box center [73, 10] width 6 height 6
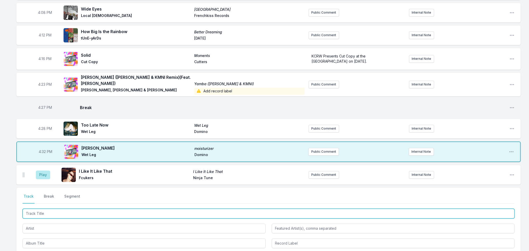
click at [49, 213] on input "Track Title" at bounding box center [269, 214] width 492 height 10
type input "Fatal Optimi"
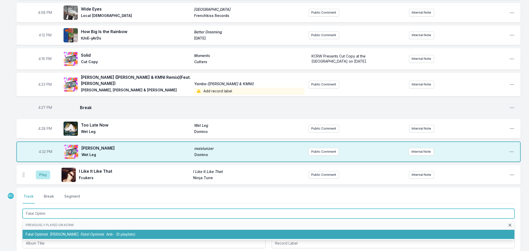
click at [57, 234] on span "[PERSON_NAME]" at bounding box center [64, 234] width 29 height 4
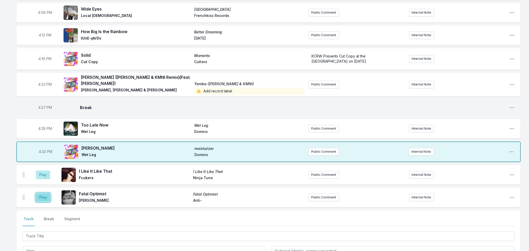
click at [43, 197] on button "Play" at bounding box center [43, 197] width 14 height 9
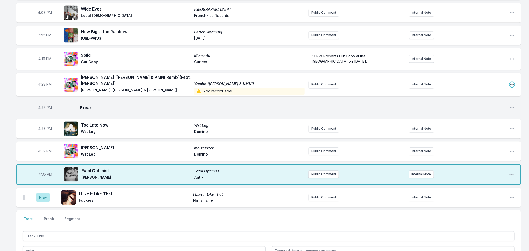
click at [511, 84] on icon "Open playlist item options" at bounding box center [512, 84] width 5 height 5
click at [464, 104] on button "Edit Track Details" at bounding box center [485, 103] width 57 height 9
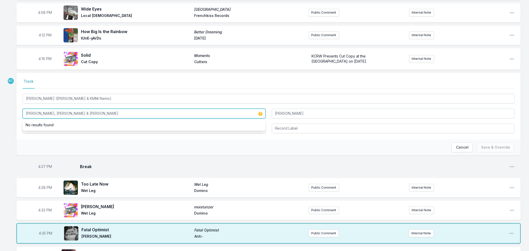
drag, startPoint x: 90, startPoint y: 111, endPoint x: -5, endPoint y: 113, distance: 94.5
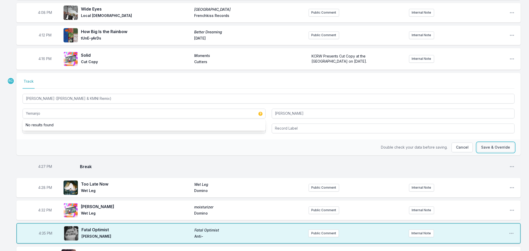
click at [494, 147] on button "Save & Override" at bounding box center [496, 147] width 38 height 10
type input "[PERSON_NAME], [PERSON_NAME] & [PERSON_NAME]"
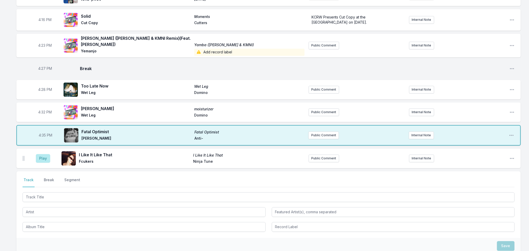
scroll to position [559, 0]
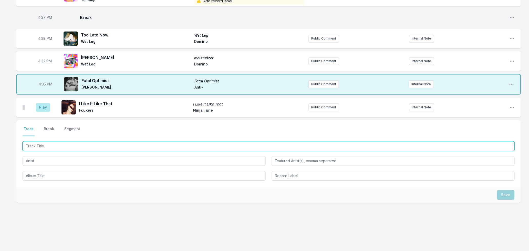
click at [79, 146] on input "Track Title" at bounding box center [269, 146] width 492 height 10
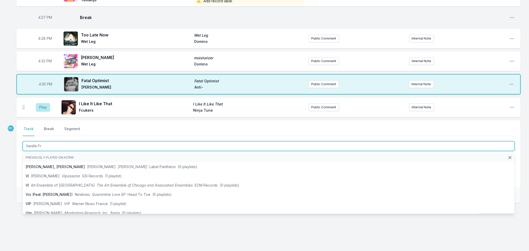
type input "[PERSON_NAME]"
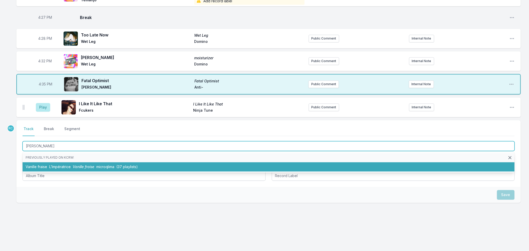
click at [61, 168] on li "Vanille fraise L’Impératrice Vanille fraise microqlima (37 playlists)" at bounding box center [269, 166] width 492 height 9
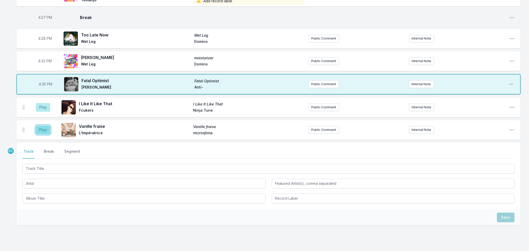
click at [41, 128] on button "Play" at bounding box center [43, 129] width 14 height 9
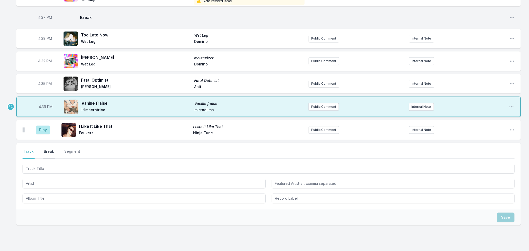
click at [48, 150] on button "Break" at bounding box center [49, 154] width 12 height 10
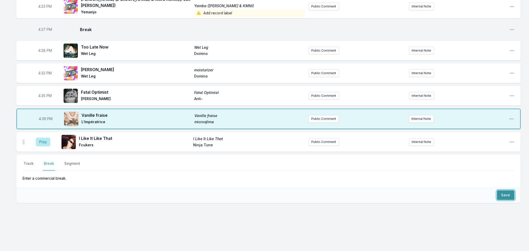
click at [508, 192] on button "Save" at bounding box center [506, 195] width 18 height 10
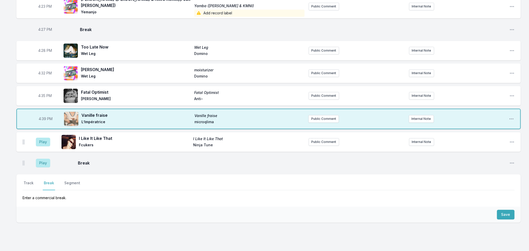
click at [22, 160] on div "Play Break Open playlist item options" at bounding box center [268, 162] width 504 height 16
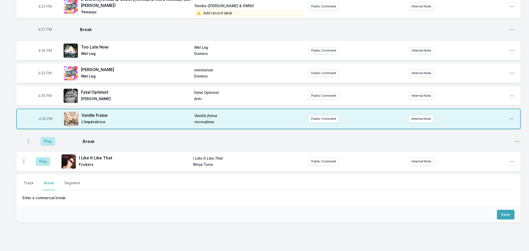
drag, startPoint x: 23, startPoint y: 162, endPoint x: 28, endPoint y: 140, distance: 22.7
click at [28, 140] on ul "Play I Like It Like That I Like It Like That Fcukers Ninja Tune Public Comment …" at bounding box center [268, 151] width 504 height 39
click at [40, 137] on button "Play" at bounding box center [43, 140] width 14 height 9
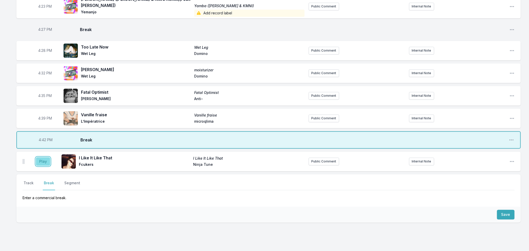
click at [44, 160] on button "Play" at bounding box center [43, 161] width 14 height 9
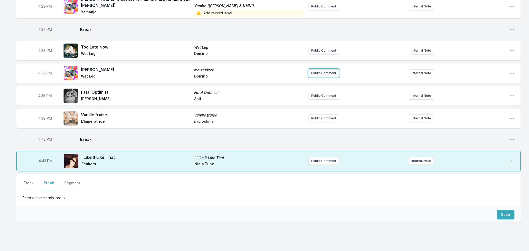
click at [327, 69] on button "Public Comment" at bounding box center [324, 73] width 30 height 8
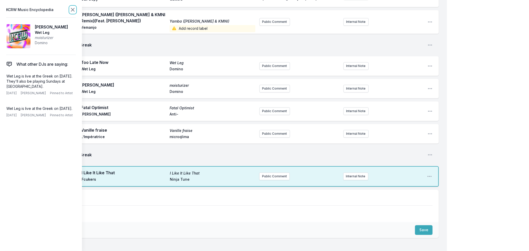
click at [71, 8] on icon at bounding box center [73, 10] width 6 height 6
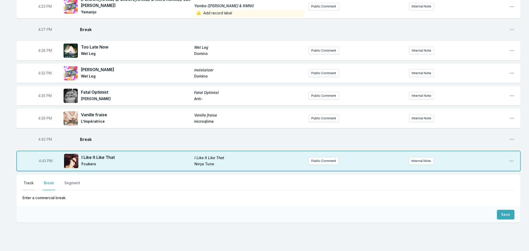
click at [31, 181] on button "Track" at bounding box center [29, 185] width 12 height 10
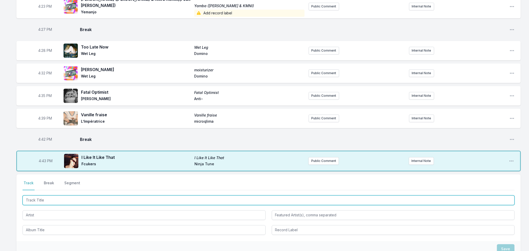
click at [48, 201] on input "Track Title" at bounding box center [269, 200] width 492 height 10
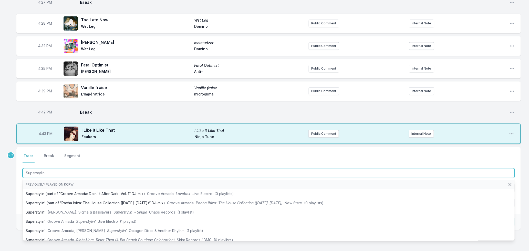
scroll to position [601, 0]
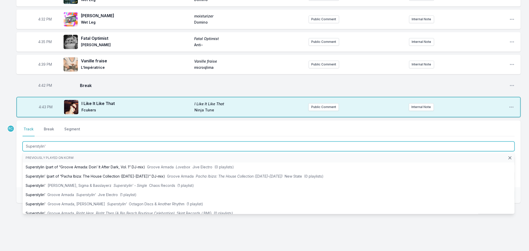
type input "Superstylin'"
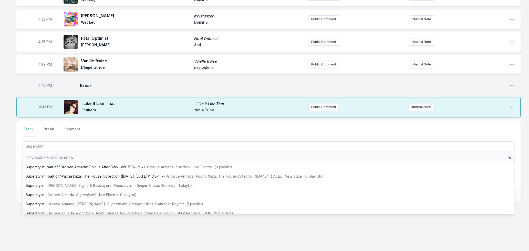
drag, startPoint x: 4, startPoint y: 178, endPoint x: 23, endPoint y: 170, distance: 20.8
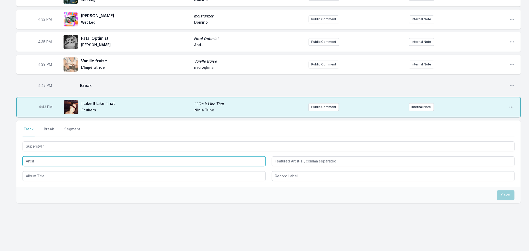
click at [35, 162] on input "Artist" at bounding box center [144, 161] width 243 height 10
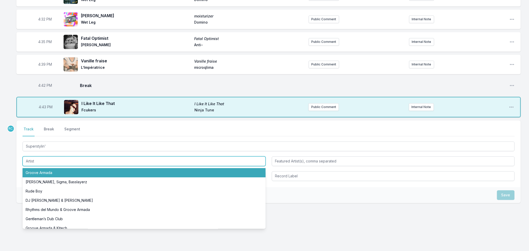
click at [39, 170] on li "Groove Armada" at bounding box center [144, 172] width 243 height 9
type input "Groove Armada"
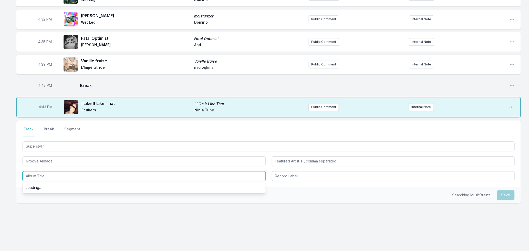
click at [41, 173] on input "Album Title" at bounding box center [144, 176] width 243 height 10
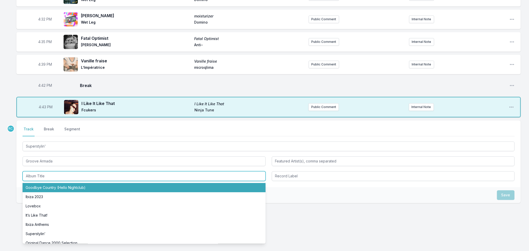
click at [45, 186] on li "Goodbye Country (Hello Nightclub)" at bounding box center [144, 187] width 243 height 9
type input "Goodbye Country (Hello Nightclub)"
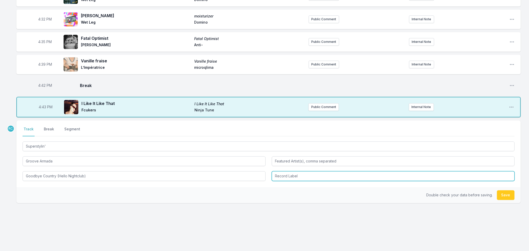
click at [334, 175] on input "Record Label" at bounding box center [393, 176] width 243 height 10
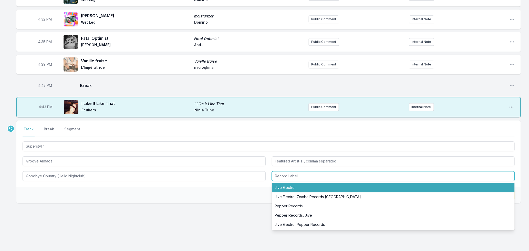
click at [282, 186] on li "Jive Electro" at bounding box center [393, 187] width 243 height 9
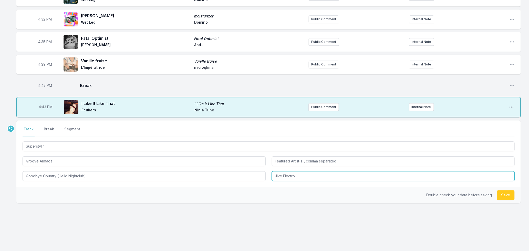
type input "Jive Electro"
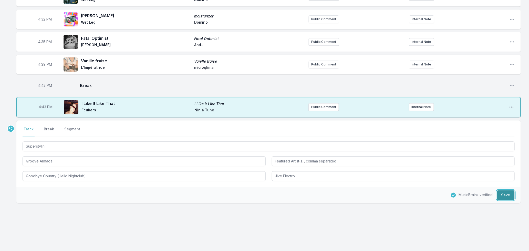
click at [501, 193] on button "Save" at bounding box center [506, 195] width 18 height 10
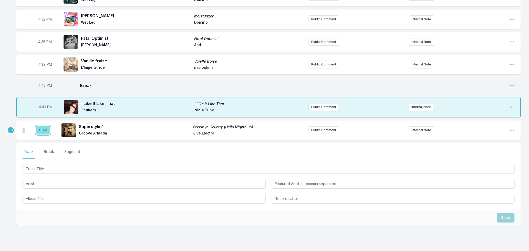
click at [44, 129] on button "Play" at bounding box center [43, 130] width 14 height 9
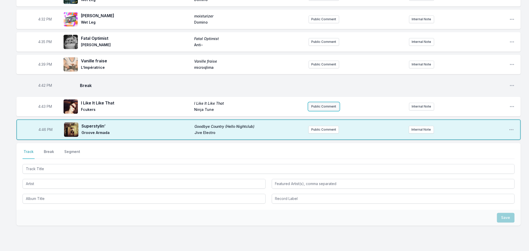
click at [325, 105] on button "Public Comment" at bounding box center [324, 106] width 30 height 8
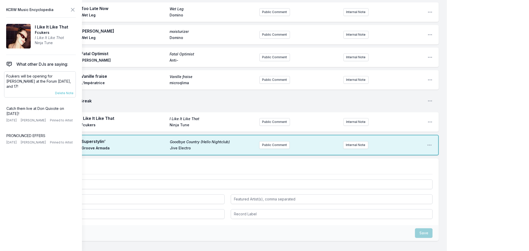
drag, startPoint x: 22, startPoint y: 86, endPoint x: 6, endPoint y: 76, distance: 18.8
click at [6, 76] on div "Fcukers will be opening for [PERSON_NAME] at the Forum [DATE], and 17! [DATE] […" at bounding box center [40, 84] width 72 height 26
copy p "Fcukers will be opening for [PERSON_NAME] at the Forum [DATE], and 17!"
click at [271, 119] on button "Public Comment" at bounding box center [274, 122] width 30 height 8
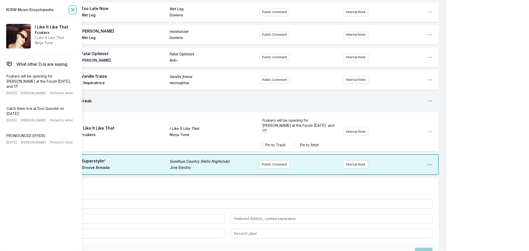
click at [73, 10] on icon at bounding box center [73, 10] width 6 height 6
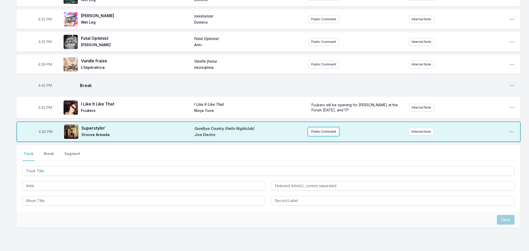
click at [313, 130] on button "Public Comment" at bounding box center [323, 132] width 30 height 8
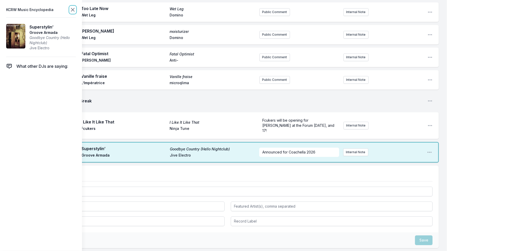
click at [70, 8] on icon at bounding box center [73, 10] width 6 height 6
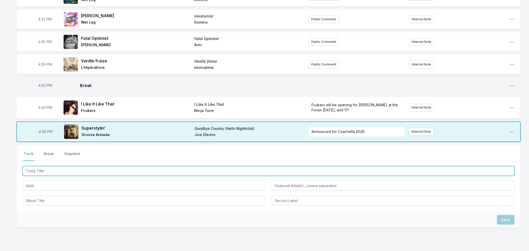
click at [70, 169] on input "Track Title" at bounding box center [269, 171] width 492 height 10
click at [94, 170] on input "Track Title" at bounding box center [269, 171] width 492 height 10
click at [58, 171] on input "Track Title" at bounding box center [269, 171] width 492 height 10
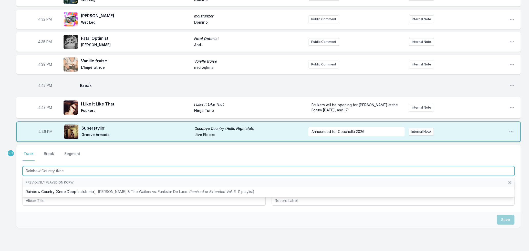
type input "Rainbow Country (Knee"
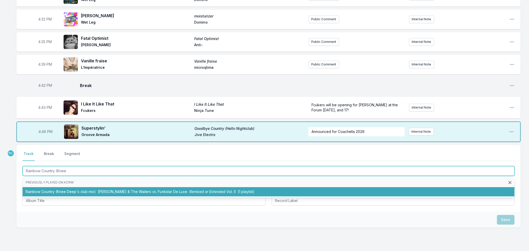
click at [76, 191] on li "Rainbow Country (Knee Deep's club mix) [PERSON_NAME] & The Wailers vs. Funkstar…" at bounding box center [269, 191] width 492 height 9
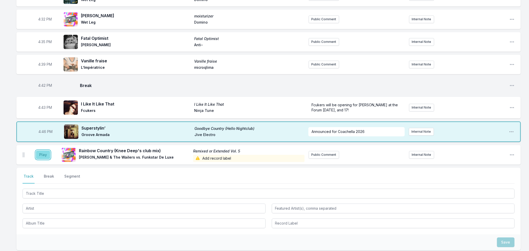
click at [43, 155] on button "Play" at bounding box center [43, 154] width 14 height 9
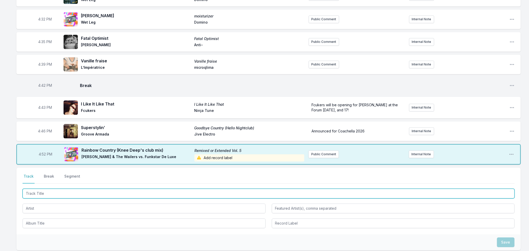
click at [125, 191] on input "Track Title" at bounding box center [269, 193] width 492 height 10
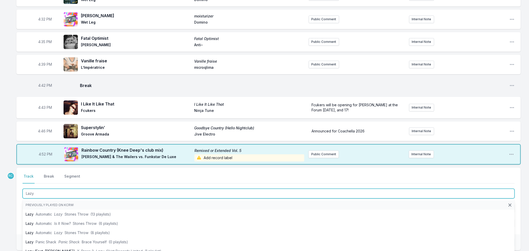
type input "Lazy"
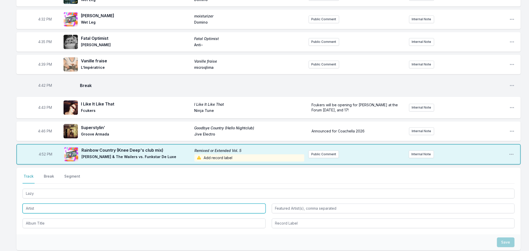
click at [39, 207] on input "Artist" at bounding box center [144, 208] width 243 height 10
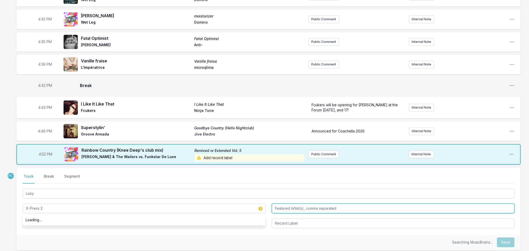
type input "X-Press 2"
type input "[PERSON_NAME]"
type input "X-Press"
type input "[PERSON_NAME]"
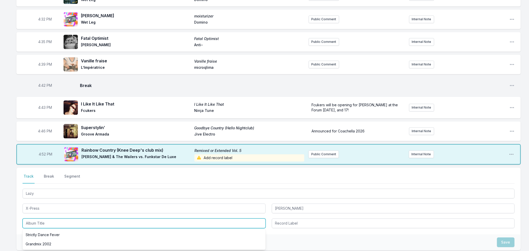
click at [48, 223] on input "Album Title" at bounding box center [144, 223] width 243 height 10
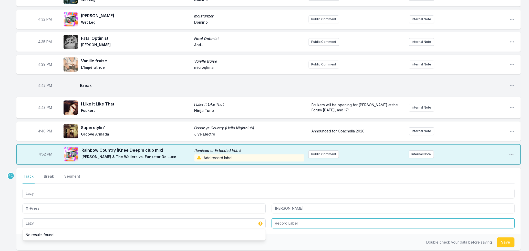
type input "Lazy"
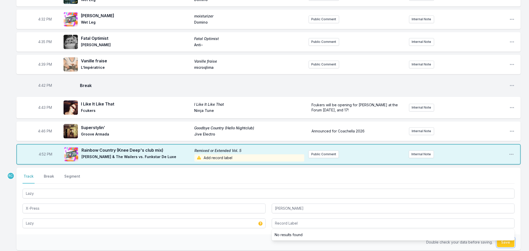
click at [506, 245] on button "Save" at bounding box center [506, 242] width 18 height 10
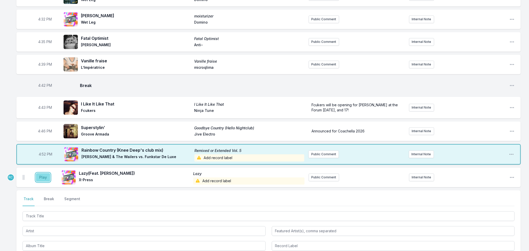
click at [42, 178] on button "Play" at bounding box center [43, 177] width 14 height 9
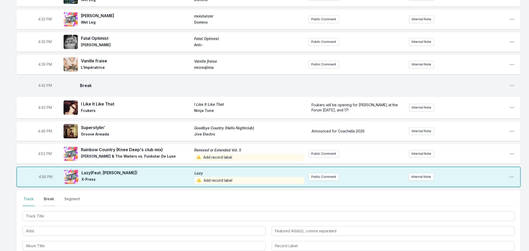
click at [46, 196] on button "Break" at bounding box center [49, 201] width 12 height 10
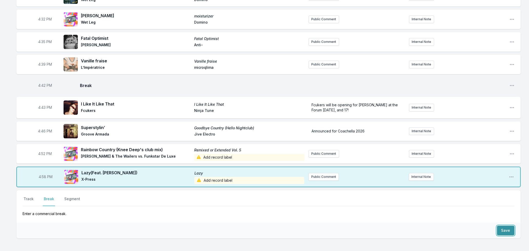
click at [506, 227] on button "Save" at bounding box center [506, 230] width 18 height 10
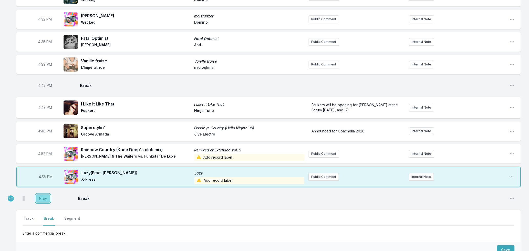
click at [47, 195] on button "Play" at bounding box center [43, 198] width 14 height 9
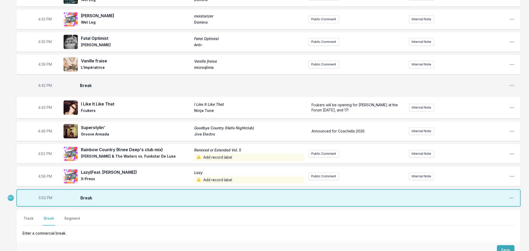
click at [42, 196] on span "5:02 PM" at bounding box center [46, 197] width 14 height 5
click at [42, 196] on input "17:02" at bounding box center [45, 198] width 29 height 10
type input "17:01"
click at [28, 217] on button "Track" at bounding box center [29, 220] width 12 height 10
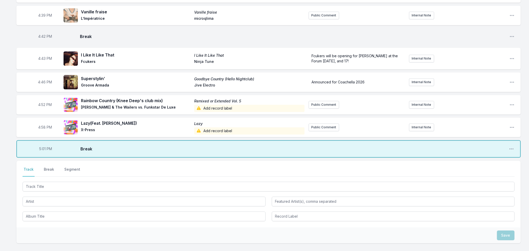
scroll to position [690, 0]
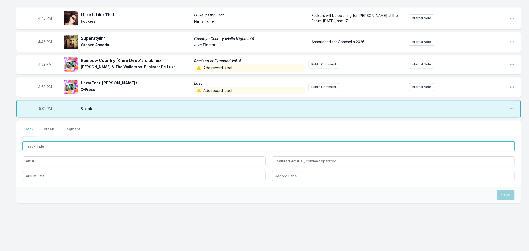
click at [65, 144] on input "Track Title" at bounding box center [269, 146] width 492 height 10
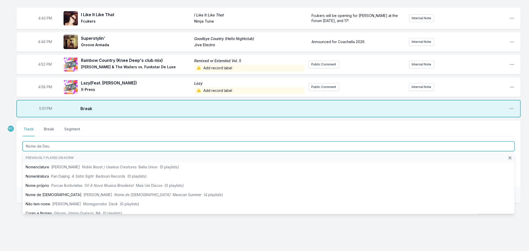
type input "Nome de [DEMOGRAPHIC_DATA]"
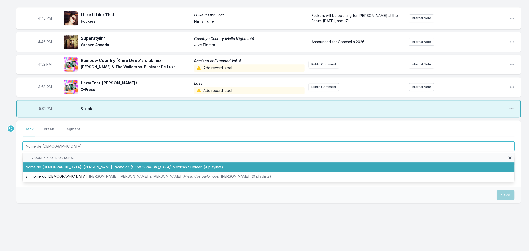
click at [81, 168] on li "Nome de [DEMOGRAPHIC_DATA] [PERSON_NAME] Nome de Deus Mexican Summer (4 playlis…" at bounding box center [269, 166] width 492 height 9
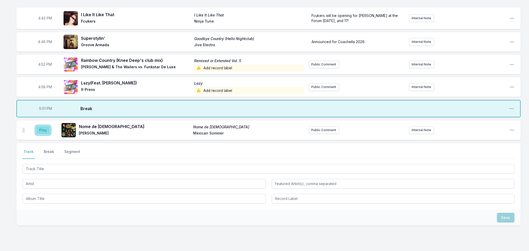
click at [45, 127] on button "Play" at bounding box center [43, 130] width 14 height 9
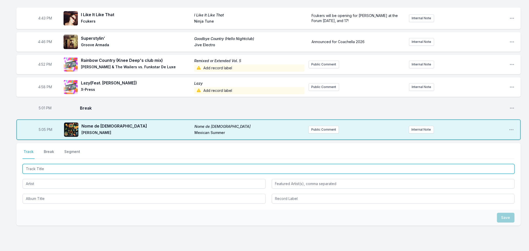
click at [90, 168] on input "Track Title" at bounding box center [269, 169] width 492 height 10
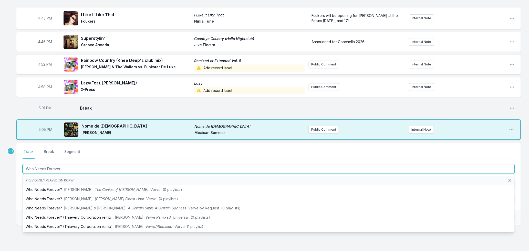
type input "Who Needs Forever ("
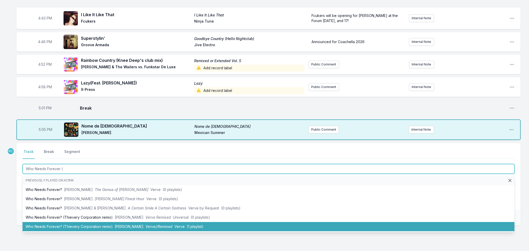
click at [162, 224] on span "Verve//Remixed" at bounding box center [159, 226] width 27 height 4
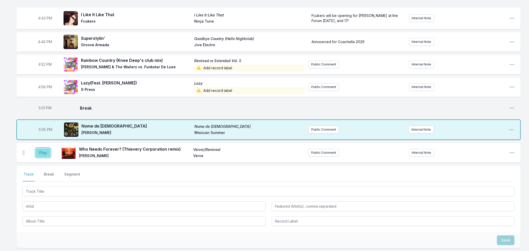
click at [42, 151] on button "Play" at bounding box center [43, 152] width 14 height 9
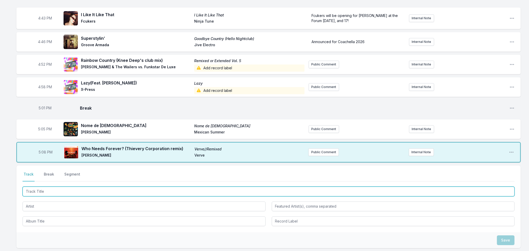
click at [115, 190] on input "Track Title" at bounding box center [269, 191] width 492 height 10
type input "The South Atlantic ([PERSON_NAME] Remix)"
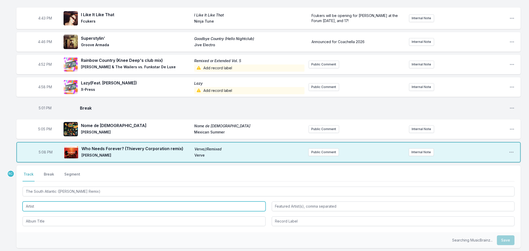
click at [65, 207] on input "Artist" at bounding box center [144, 206] width 243 height 10
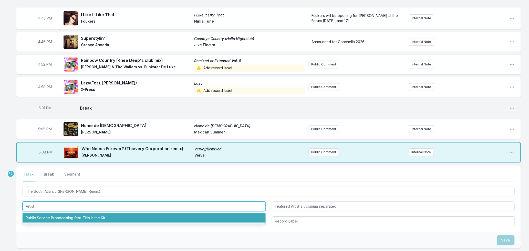
click at [68, 215] on li "Public Service Broadcasting feat. This Is the Kit" at bounding box center [144, 217] width 243 height 9
type input "Public Service Broadcasting"
type input "This Is the Kit"
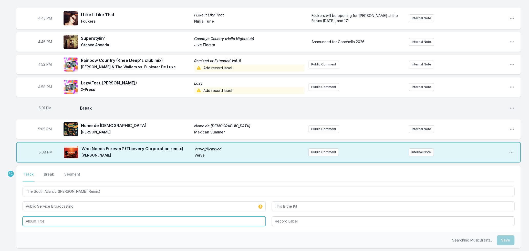
click at [68, 221] on input "Album Title" at bounding box center [144, 221] width 243 height 10
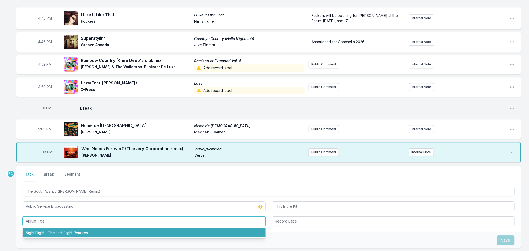
click at [70, 230] on li "Night Flight - The Last Flight Remixes" at bounding box center [144, 232] width 243 height 9
type input "Night Flight - The Last Flight Remixes"
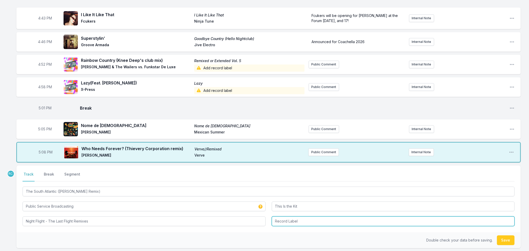
click at [294, 219] on input "Record Label" at bounding box center [393, 221] width 243 height 10
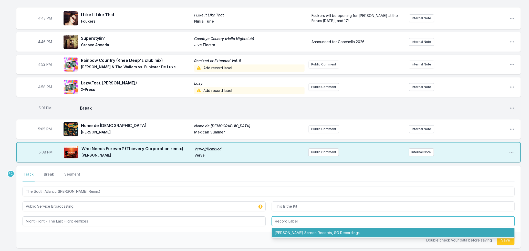
click at [294, 232] on li "[PERSON_NAME] Screen Records, SO Recordings" at bounding box center [393, 232] width 243 height 9
type input "[PERSON_NAME] Screen Records, SO Recordings"
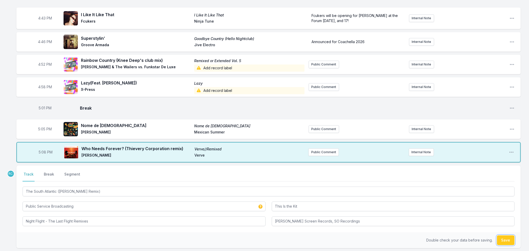
click at [504, 240] on button "Save" at bounding box center [506, 240] width 18 height 10
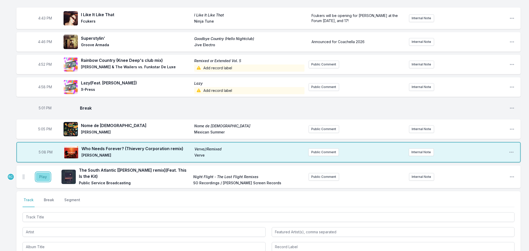
click at [45, 176] on button "Play" at bounding box center [43, 176] width 14 height 9
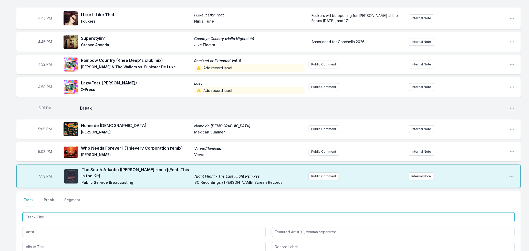
click at [91, 214] on input "Track Title" at bounding box center [269, 217] width 492 height 10
type input "Dime"
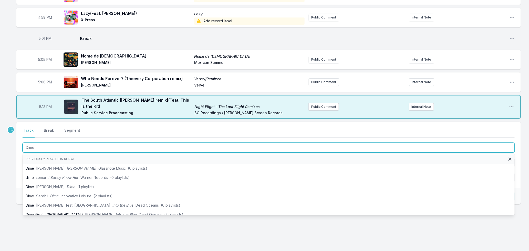
scroll to position [761, 0]
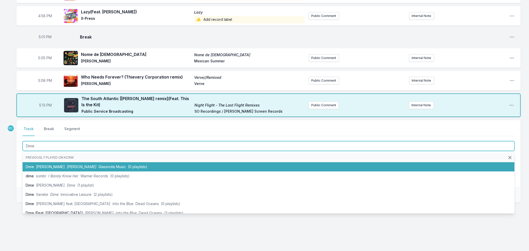
click at [37, 167] on span "[PERSON_NAME]" at bounding box center [50, 166] width 29 height 4
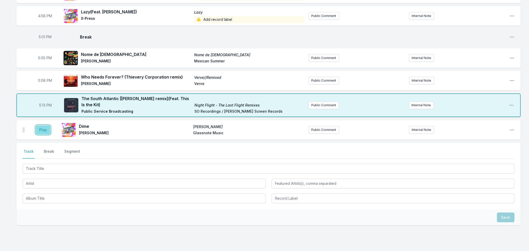
click at [41, 128] on button "Play" at bounding box center [43, 129] width 14 height 9
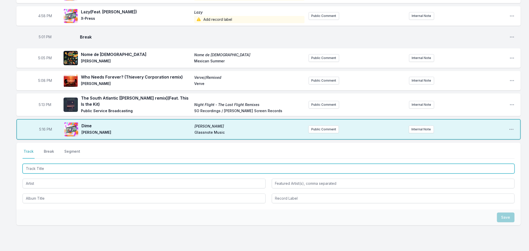
click at [121, 164] on input "Track Title" at bounding box center [269, 168] width 492 height 10
type input "Inner Democracy"
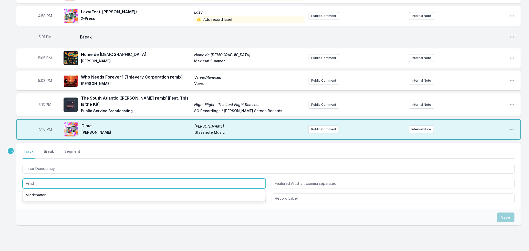
click at [57, 181] on input "Artist" at bounding box center [144, 183] width 243 height 10
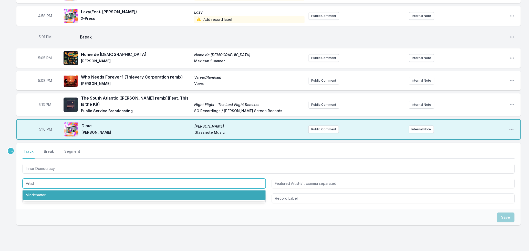
click at [57, 193] on li "Mindchatter" at bounding box center [144, 194] width 243 height 9
type input "Mindchatter"
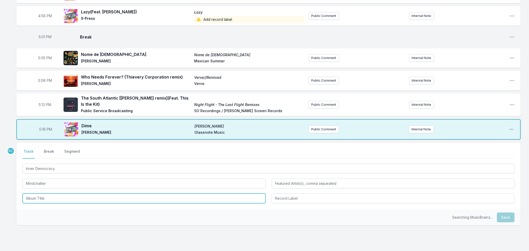
click at [58, 198] on input "Album Title" at bounding box center [144, 198] width 243 height 10
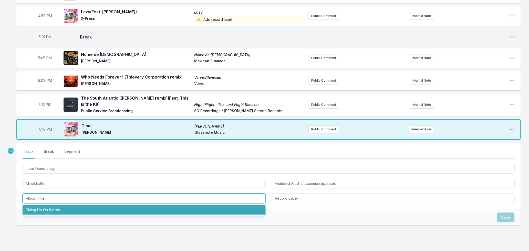
click at [61, 212] on li "Giving Up On Words" at bounding box center [144, 209] width 243 height 9
type input "Giving Up On Words"
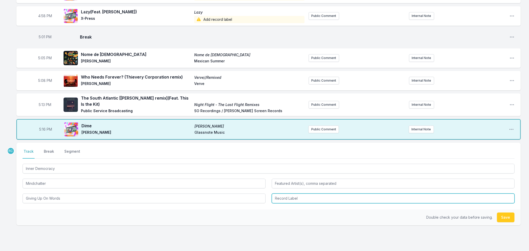
click at [286, 195] on input "Record Label" at bounding box center [393, 198] width 243 height 10
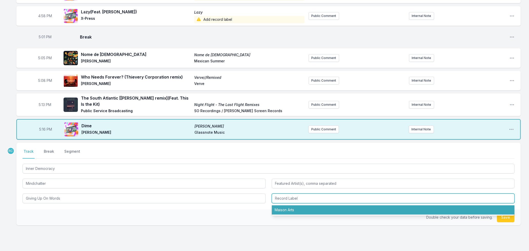
click at [286, 208] on li "Maison Arts" at bounding box center [393, 209] width 243 height 9
type input "Maison Arts"
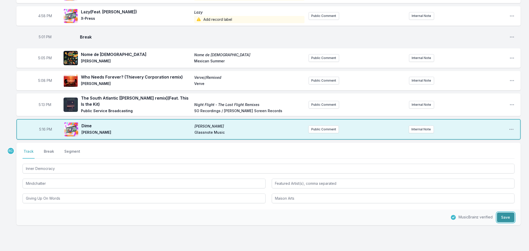
click at [502, 216] on button "Save" at bounding box center [506, 217] width 18 height 10
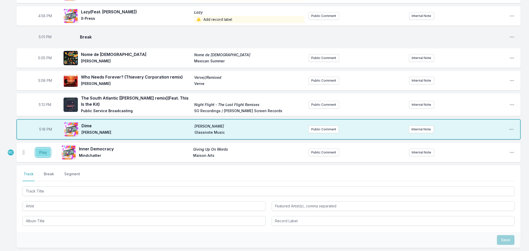
click at [40, 154] on button "Play" at bounding box center [43, 152] width 14 height 9
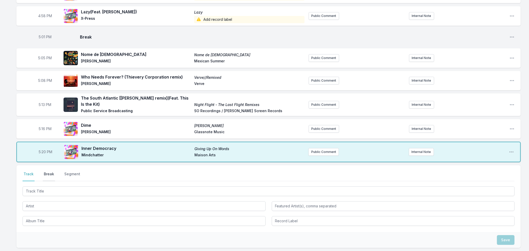
click at [49, 173] on button "Break" at bounding box center [49, 176] width 12 height 10
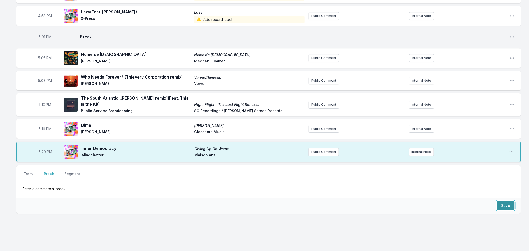
click at [511, 206] on button "Save" at bounding box center [506, 205] width 18 height 10
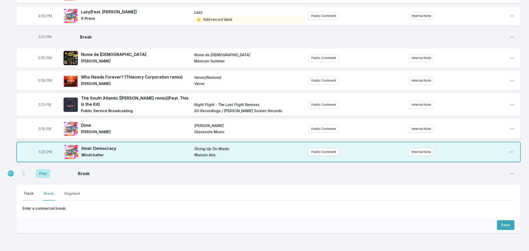
click at [30, 193] on button "Track" at bounding box center [29, 196] width 12 height 10
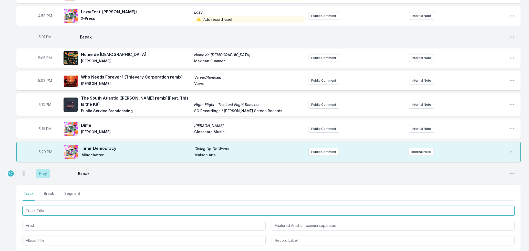
click at [75, 211] on input "Track Title" at bounding box center [269, 210] width 492 height 10
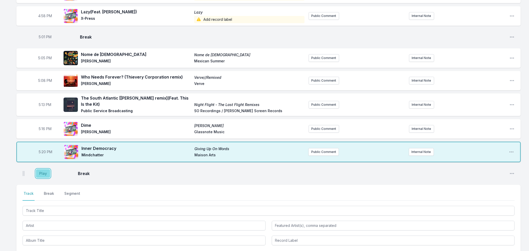
click at [42, 175] on button "Play" at bounding box center [43, 173] width 14 height 9
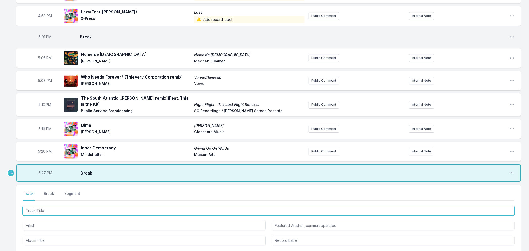
click at [76, 209] on input "Track Title" at bounding box center [269, 210] width 492 height 10
click at [63, 207] on input "Track Title" at bounding box center [269, 210] width 492 height 10
click at [70, 210] on input "Track Title" at bounding box center [269, 210] width 492 height 10
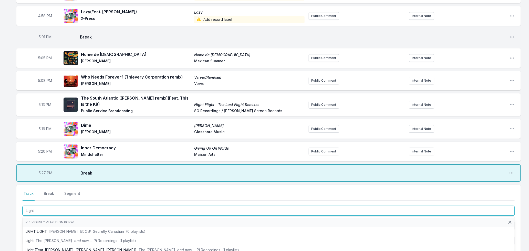
type input "Light"
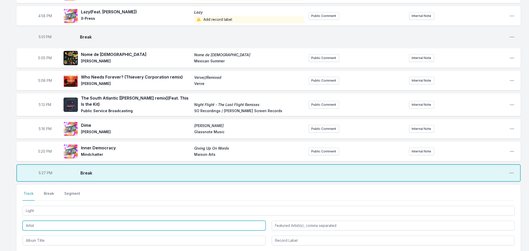
click at [39, 225] on input "Artist" at bounding box center [144, 225] width 243 height 10
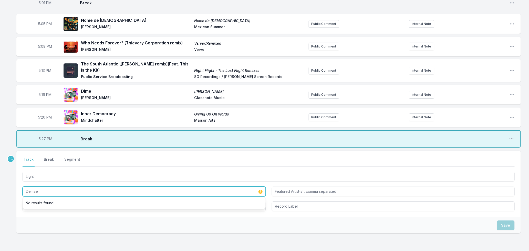
scroll to position [826, 0]
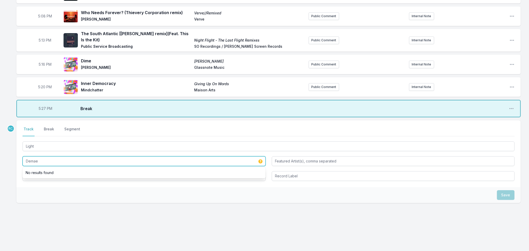
type input "Demae"
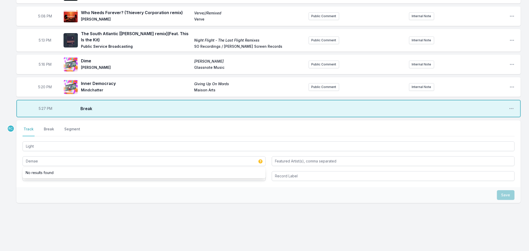
click at [36, 195] on div "Save" at bounding box center [268, 195] width 504 height 16
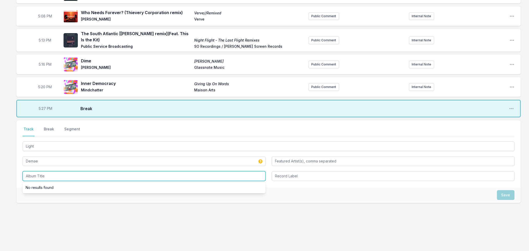
click at [39, 176] on input "Album Title" at bounding box center [144, 176] width 243 height 10
type input "Light"
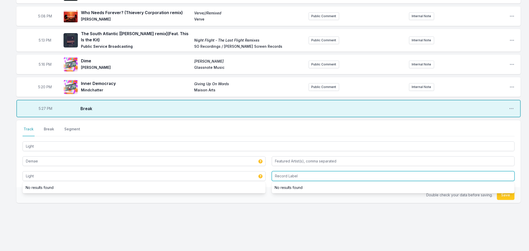
click at [311, 174] on input "Record Label" at bounding box center [393, 176] width 243 height 10
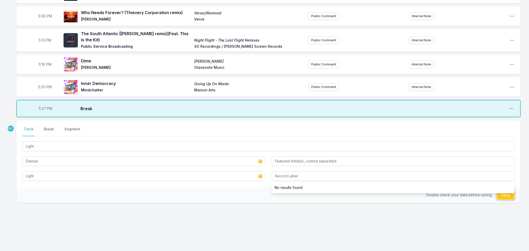
click at [505, 197] on button "Save" at bounding box center [506, 195] width 18 height 10
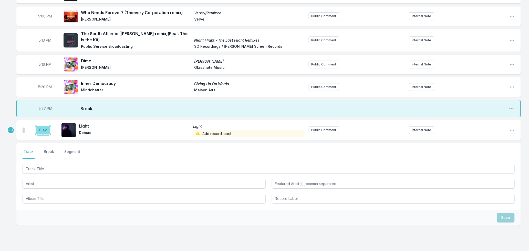
click at [45, 131] on button "Play" at bounding box center [43, 130] width 14 height 9
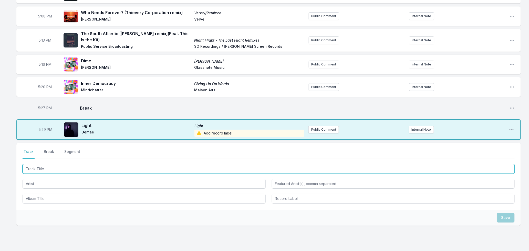
click at [124, 170] on input "Track Title" at bounding box center [269, 169] width 492 height 10
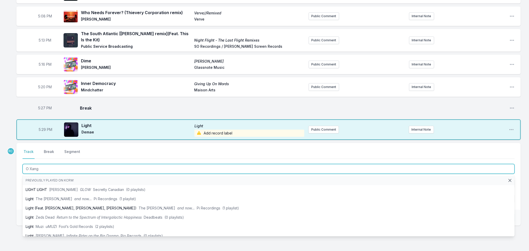
type input "O Xango"
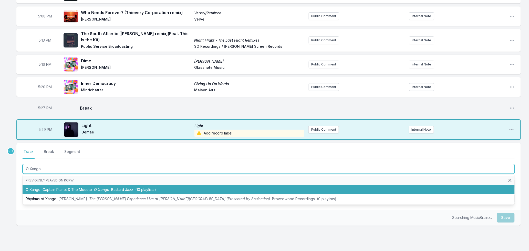
click at [58, 190] on span "Captain Planet & Trio Mocoto" at bounding box center [67, 189] width 49 height 4
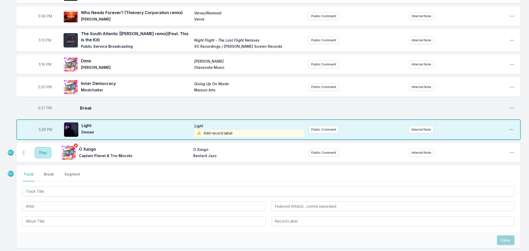
drag, startPoint x: 41, startPoint y: 149, endPoint x: 64, endPoint y: 150, distance: 22.8
click at [41, 150] on button "Play" at bounding box center [43, 152] width 14 height 9
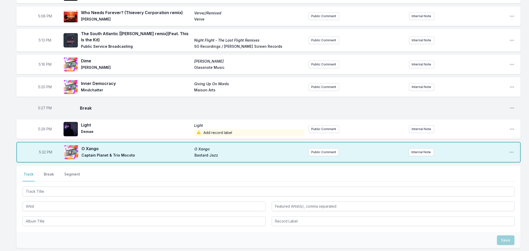
click at [44, 149] on span "5:32 PM" at bounding box center [45, 151] width 13 height 5
click at [44, 149] on input "17:32" at bounding box center [45, 152] width 29 height 10
type input "17:33"
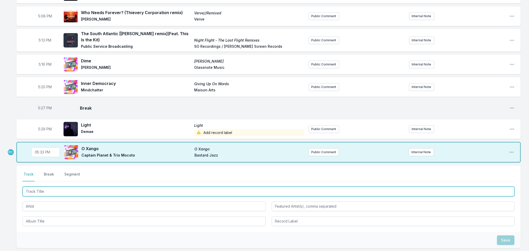
click at [47, 190] on input "Track Title" at bounding box center [269, 191] width 492 height 10
click at [69, 189] on input "Track Title" at bounding box center [269, 191] width 492 height 10
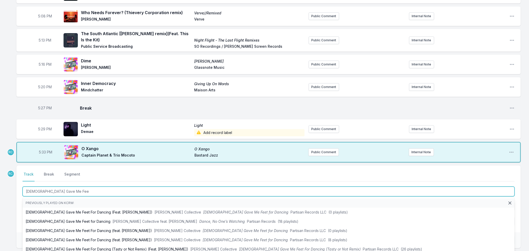
type input "[DEMOGRAPHIC_DATA] Gave Me Feet"
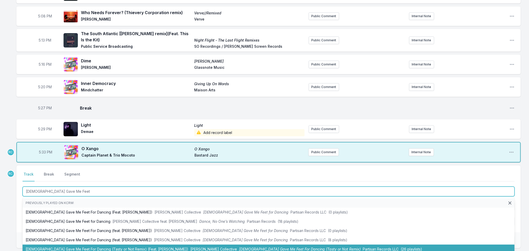
click at [141, 246] on li "[DEMOGRAPHIC_DATA] Gave Me Feet For Dancing (Tasty or Not Remix) (Feat. [PERSON…" at bounding box center [269, 248] width 492 height 9
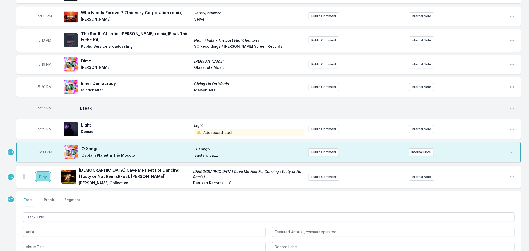
click at [44, 176] on button "Play" at bounding box center [43, 176] width 14 height 9
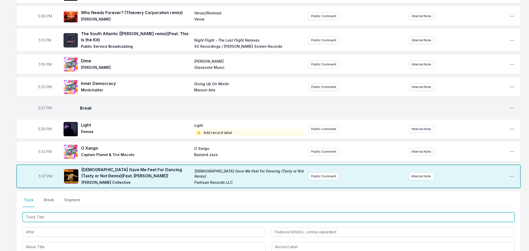
click at [61, 213] on input "Track Title" at bounding box center [269, 217] width 492 height 10
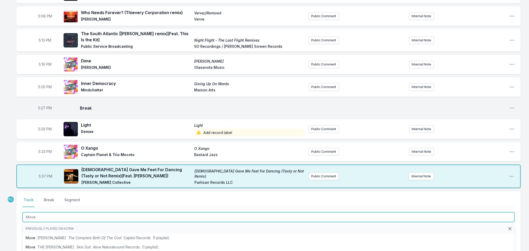
type input "Move"
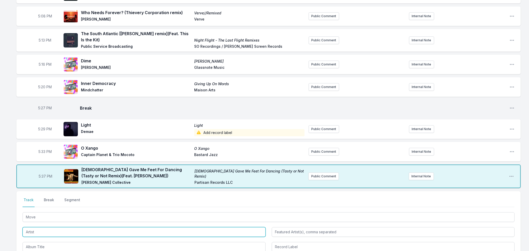
click at [37, 231] on input "Artist" at bounding box center [144, 232] width 243 height 10
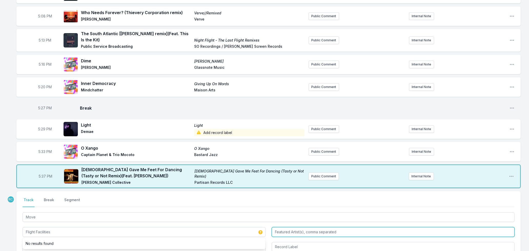
type input "Flight Facilities"
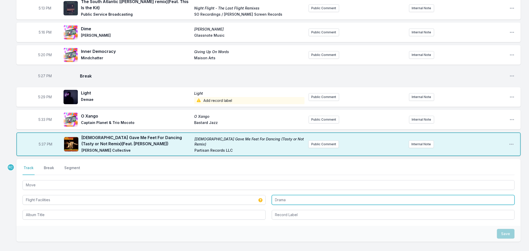
scroll to position [897, 0]
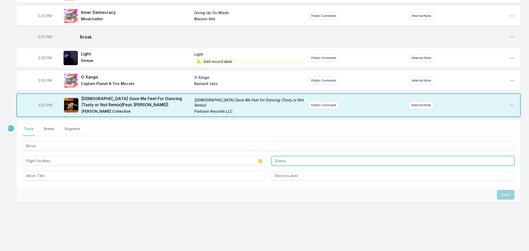
type input "Drama"
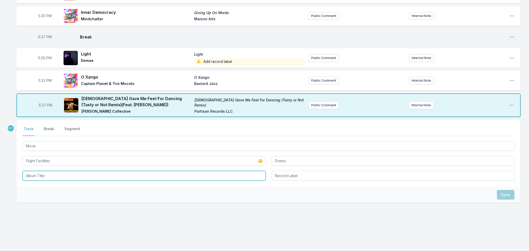
click at [35, 178] on input "Album Title" at bounding box center [144, 176] width 243 height 10
type input "Move"
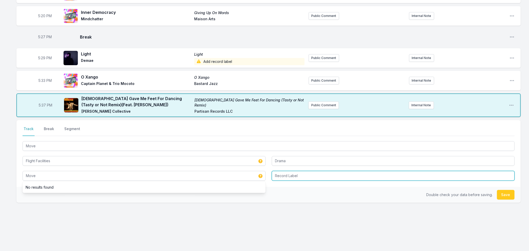
click at [302, 175] on input "Record Label" at bounding box center [393, 176] width 243 height 10
type input "Future Classic"
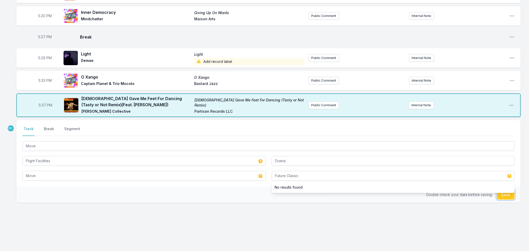
click at [506, 195] on button "Save" at bounding box center [506, 195] width 18 height 10
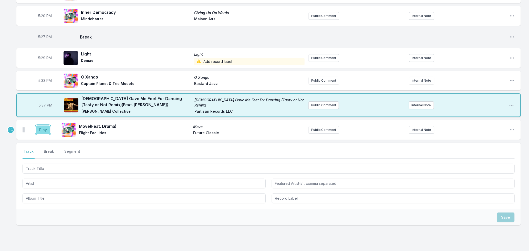
click at [40, 129] on button "Play" at bounding box center [43, 129] width 14 height 9
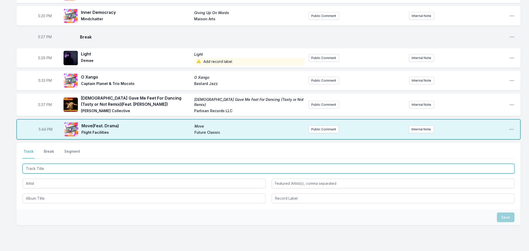
click at [154, 168] on input "Track Title" at bounding box center [269, 168] width 492 height 10
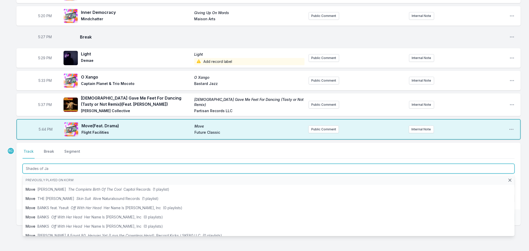
type input "Shades of [PERSON_NAME]"
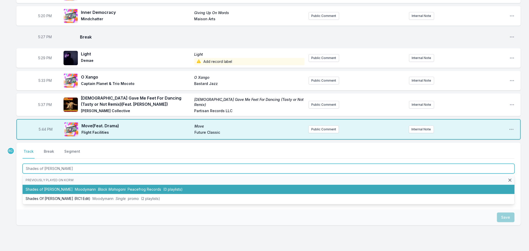
click at [134, 188] on span "Peacefrog Records" at bounding box center [145, 189] width 34 height 4
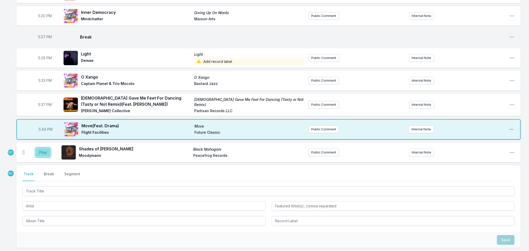
click at [41, 153] on button "Play" at bounding box center [43, 152] width 14 height 9
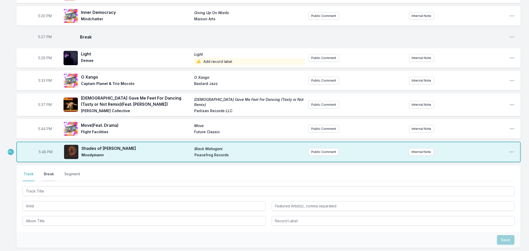
click at [46, 173] on button "Break" at bounding box center [49, 176] width 12 height 10
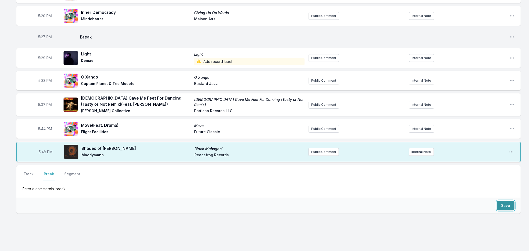
click at [504, 203] on button "Save" at bounding box center [506, 205] width 18 height 10
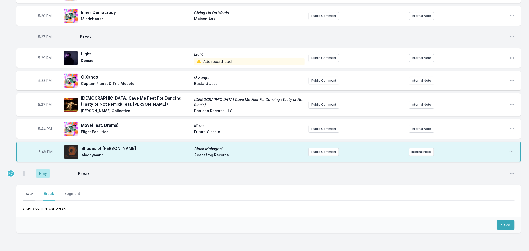
click at [24, 192] on button "Track" at bounding box center [29, 196] width 12 height 10
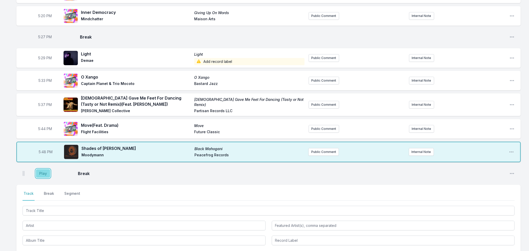
click at [42, 173] on button "Play" at bounding box center [43, 173] width 14 height 9
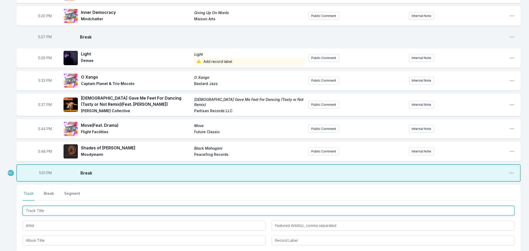
click at [37, 212] on input "Track Title" at bounding box center [269, 210] width 492 height 10
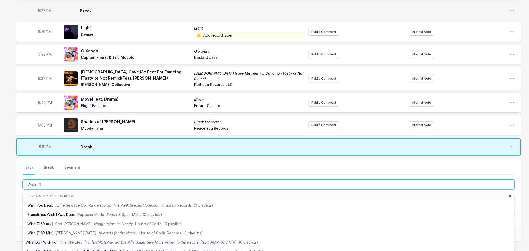
scroll to position [961, 0]
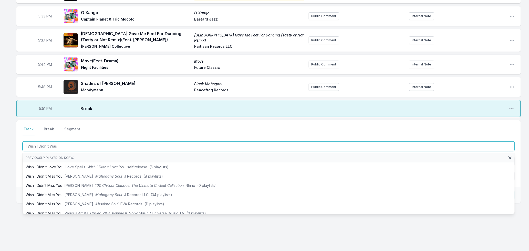
type input "I Wish I Didn't Wast"
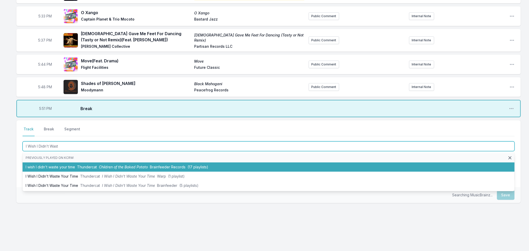
click at [63, 163] on li "I wish I didn't waste your time Thundercat Children of the Baked Potato Brainfe…" at bounding box center [269, 166] width 492 height 9
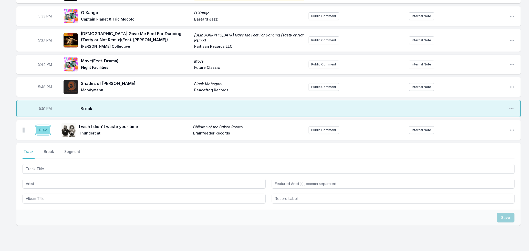
click at [39, 127] on button "Play" at bounding box center [43, 130] width 14 height 9
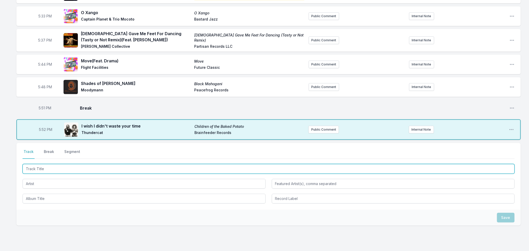
click at [61, 168] on input "Track Title" at bounding box center [269, 169] width 492 height 10
type input "Guess I'm [PERSON_NAME] In Love"
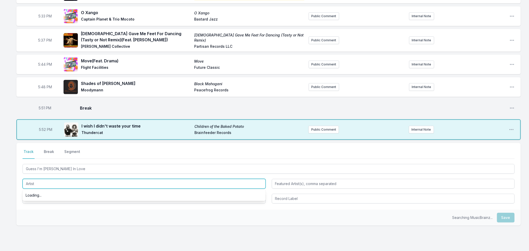
click at [44, 184] on input "Artist" at bounding box center [144, 184] width 243 height 10
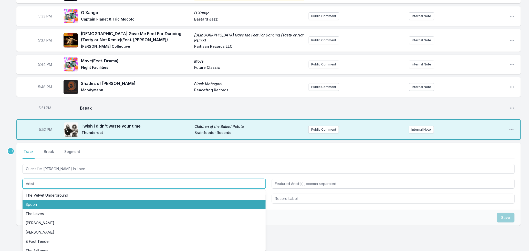
click at [40, 200] on li "Spoon" at bounding box center [144, 204] width 243 height 9
type input "Spoon"
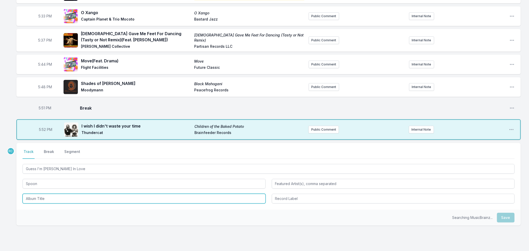
click at [40, 199] on input "Album Title" at bounding box center [144, 198] width 243 height 10
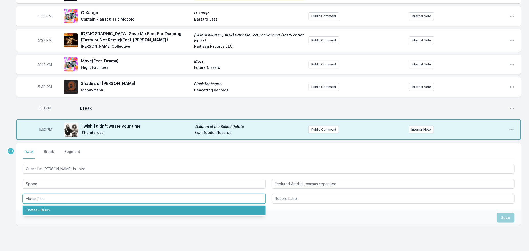
click at [43, 208] on li "Chateau Blues" at bounding box center [144, 209] width 243 height 9
type input "Chateau Blues"
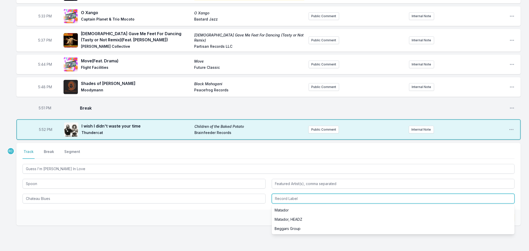
click at [339, 196] on input "Record Label" at bounding box center [393, 198] width 243 height 10
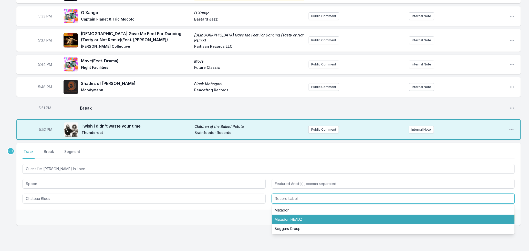
click at [295, 217] on li "Matador, HEADZ" at bounding box center [393, 218] width 243 height 9
type input "Matador, HEADZ"
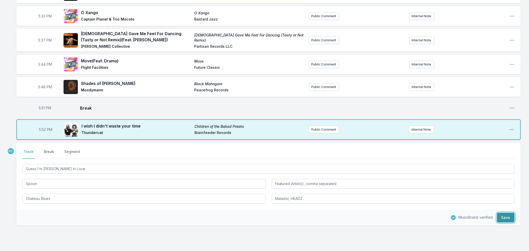
click at [504, 216] on button "Save" at bounding box center [506, 217] width 18 height 10
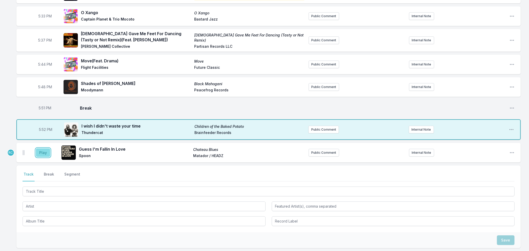
click at [39, 154] on button "Play" at bounding box center [43, 152] width 14 height 9
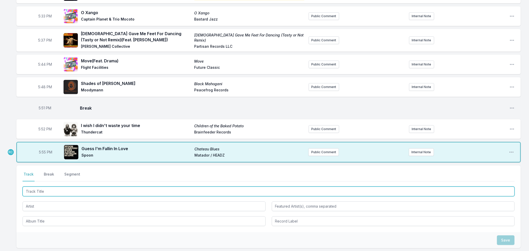
click at [43, 190] on input "Track Title" at bounding box center [269, 191] width 492 height 10
type input "La Ceiba"
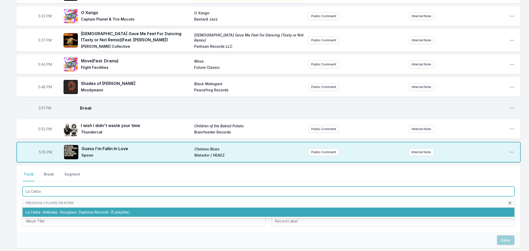
click at [121, 212] on span "(5 playlists)" at bounding box center [120, 212] width 19 height 4
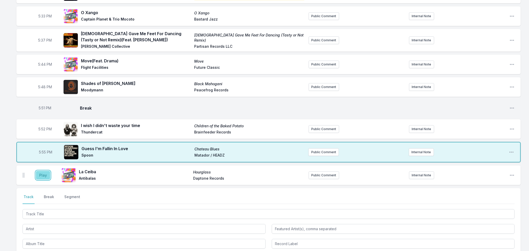
click at [36, 174] on button "Play" at bounding box center [43, 175] width 14 height 9
